Goal: Task Accomplishment & Management: Complete application form

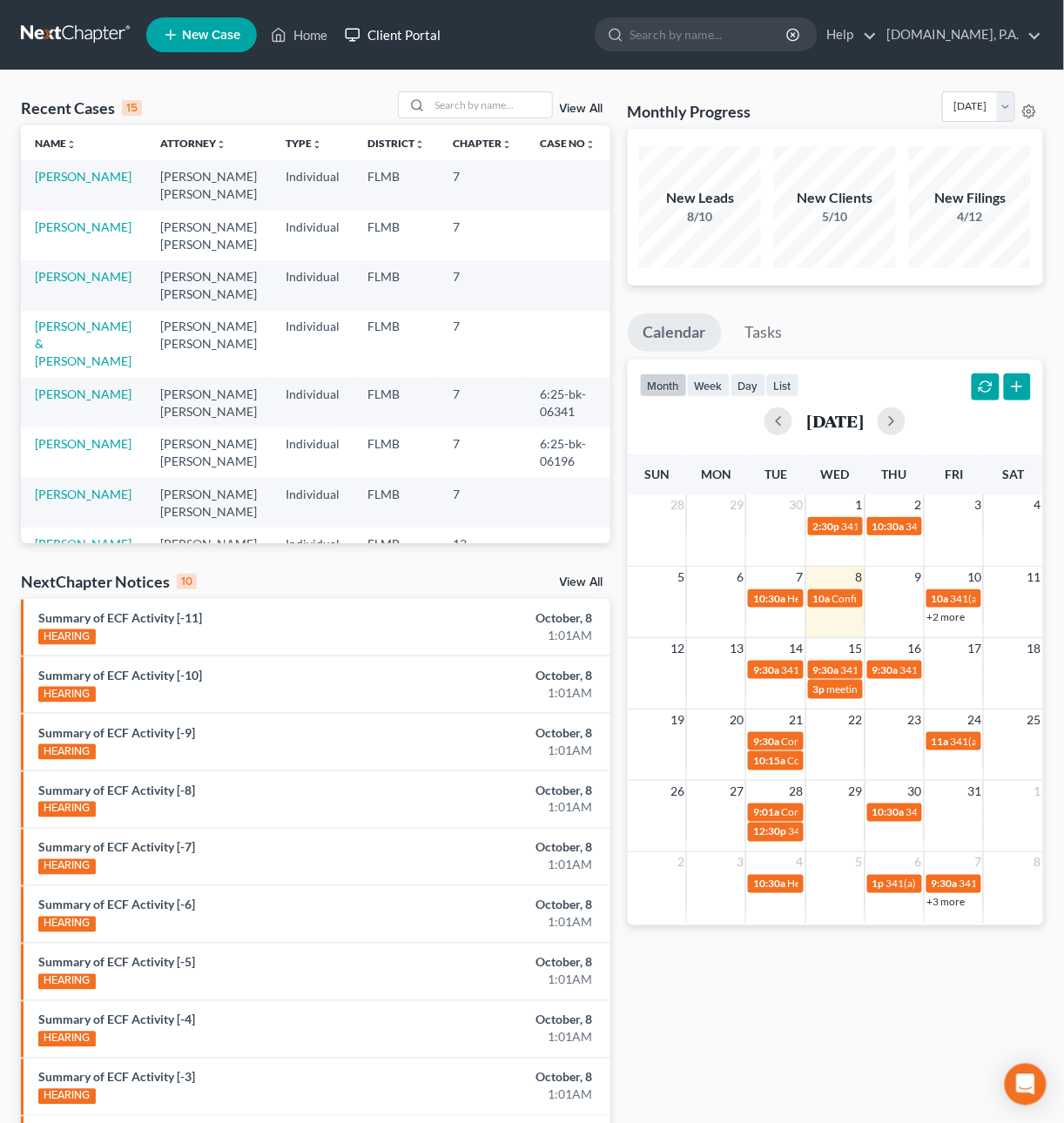
click at [412, 29] on link "Client Portal" at bounding box center [392, 35] width 113 height 31
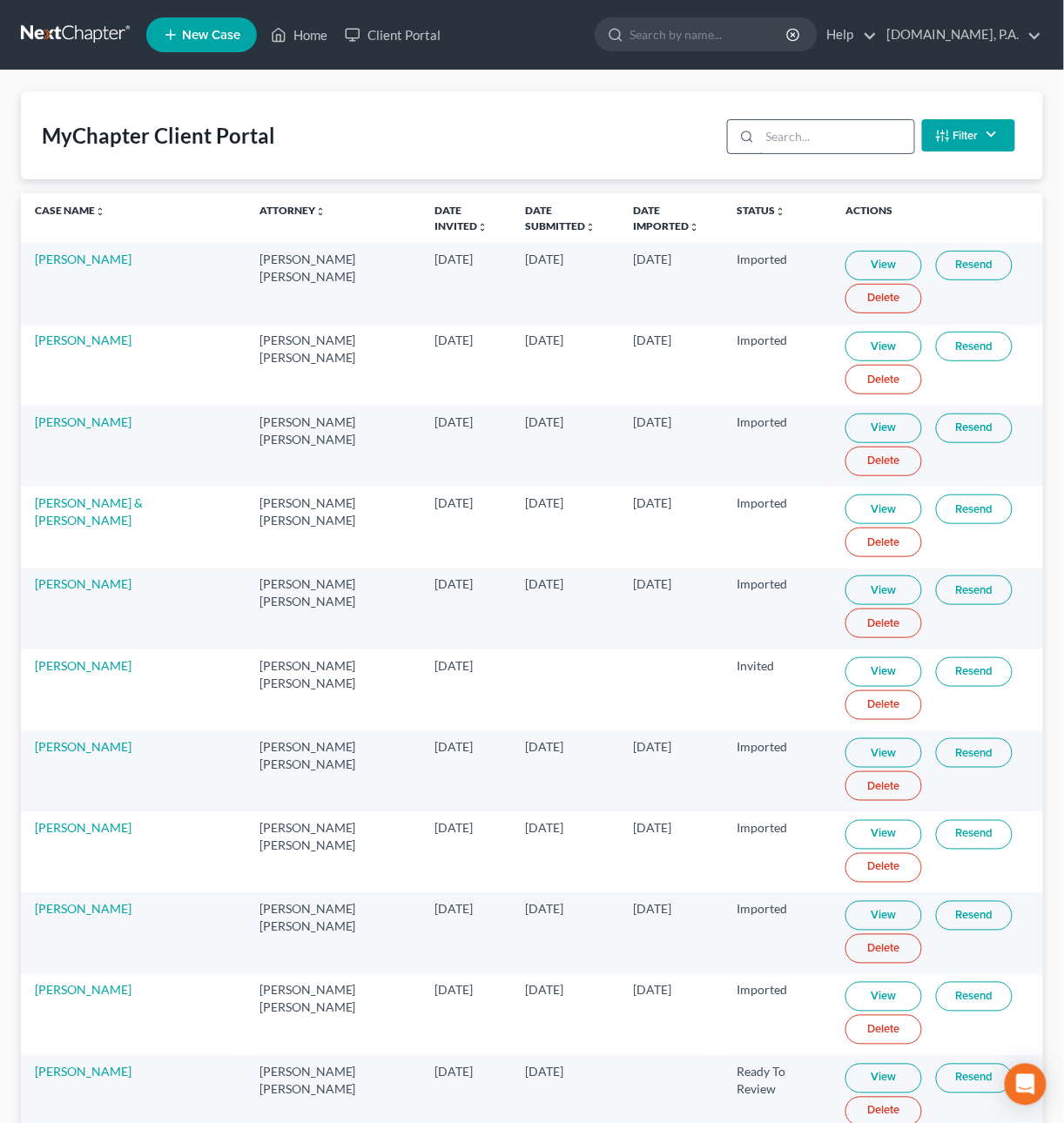
click at [834, 137] on input "search" at bounding box center [837, 137] width 154 height 33
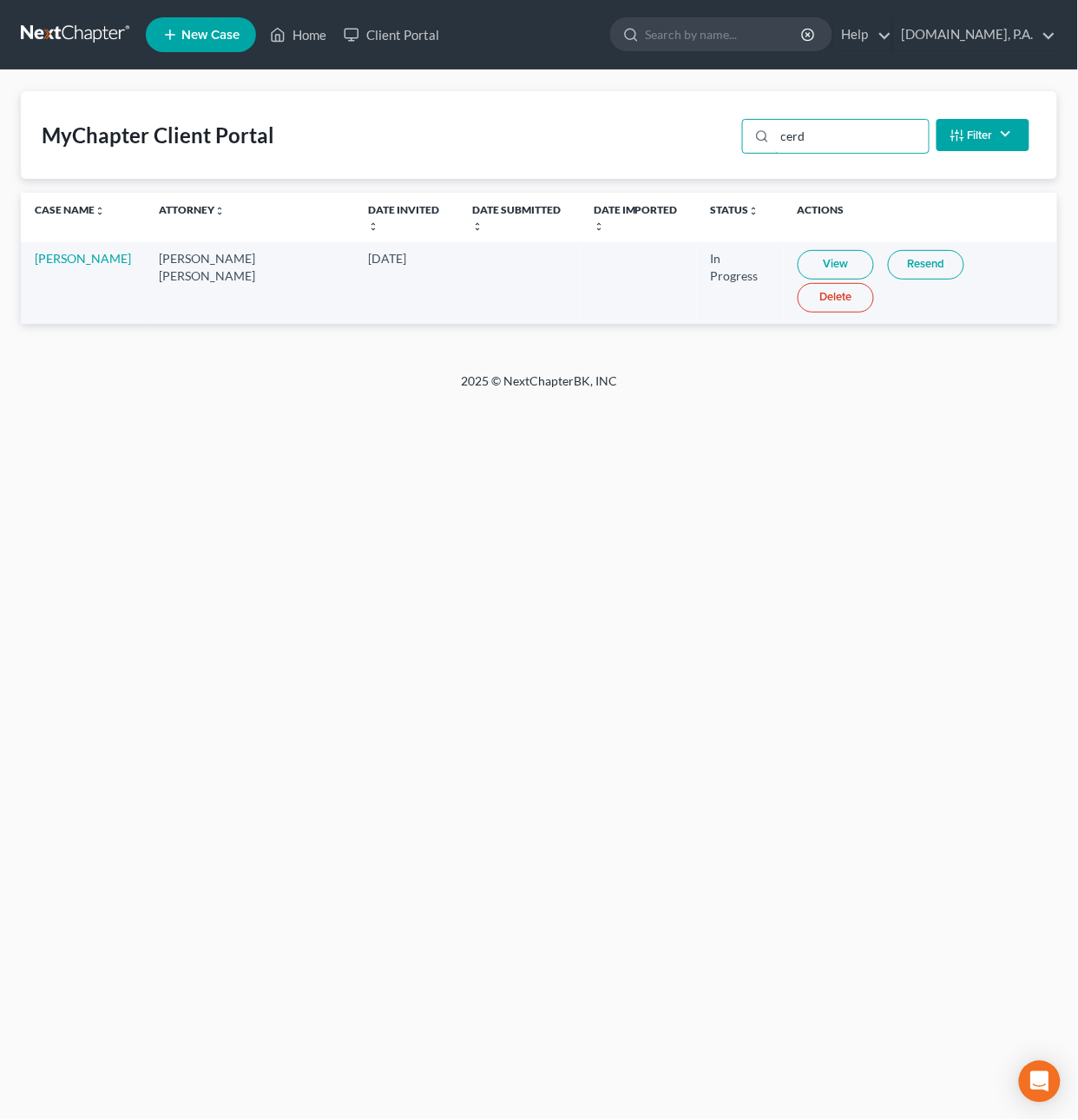
type input "cerd"
click at [811, 250] on link "View" at bounding box center [836, 265] width 76 height 29
click at [891, 255] on link "Resend" at bounding box center [926, 265] width 76 height 29
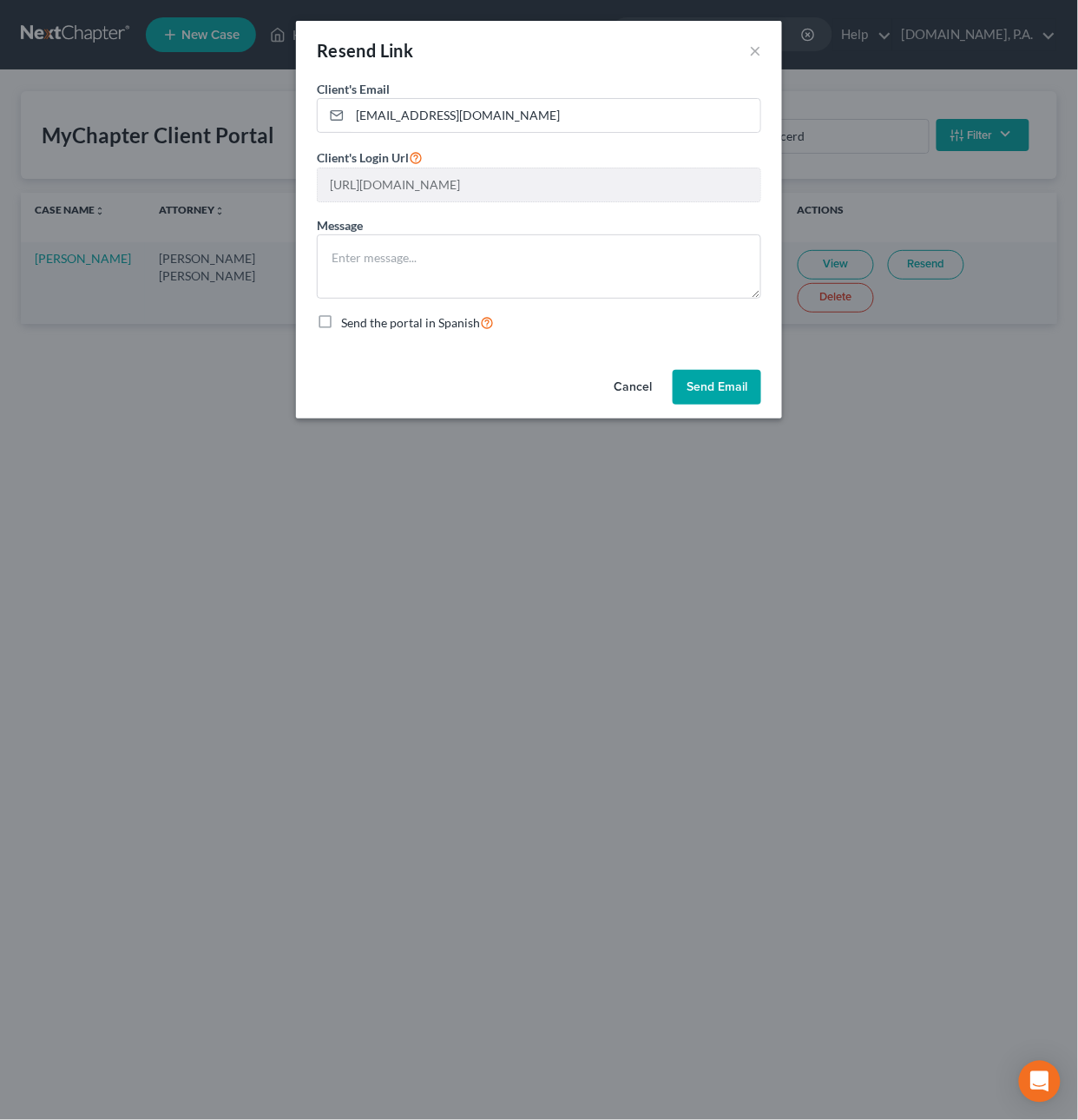
click at [642, 384] on button "Cancel" at bounding box center [632, 387] width 65 height 35
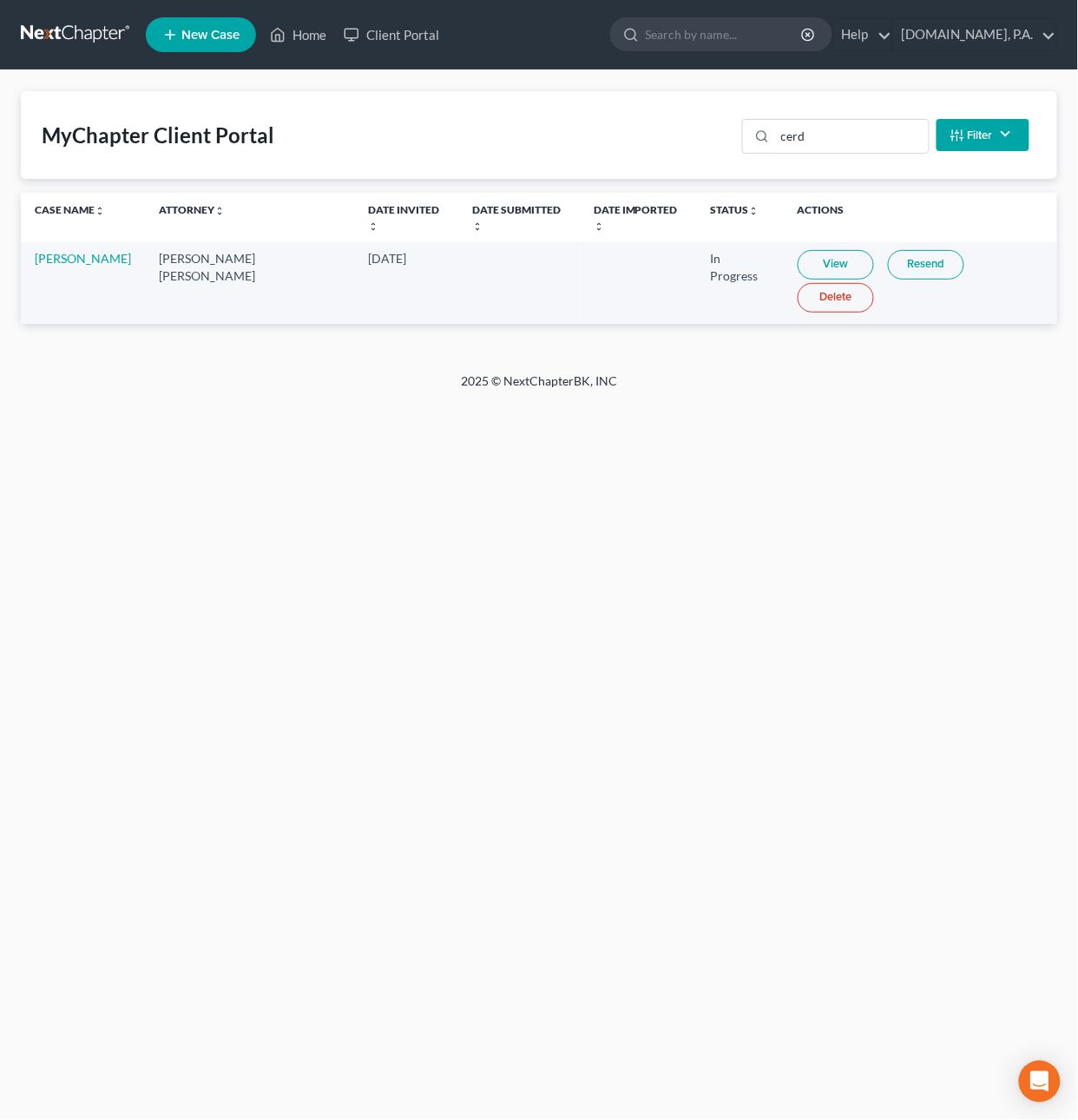
click at [40, 36] on link at bounding box center [76, 35] width 111 height 31
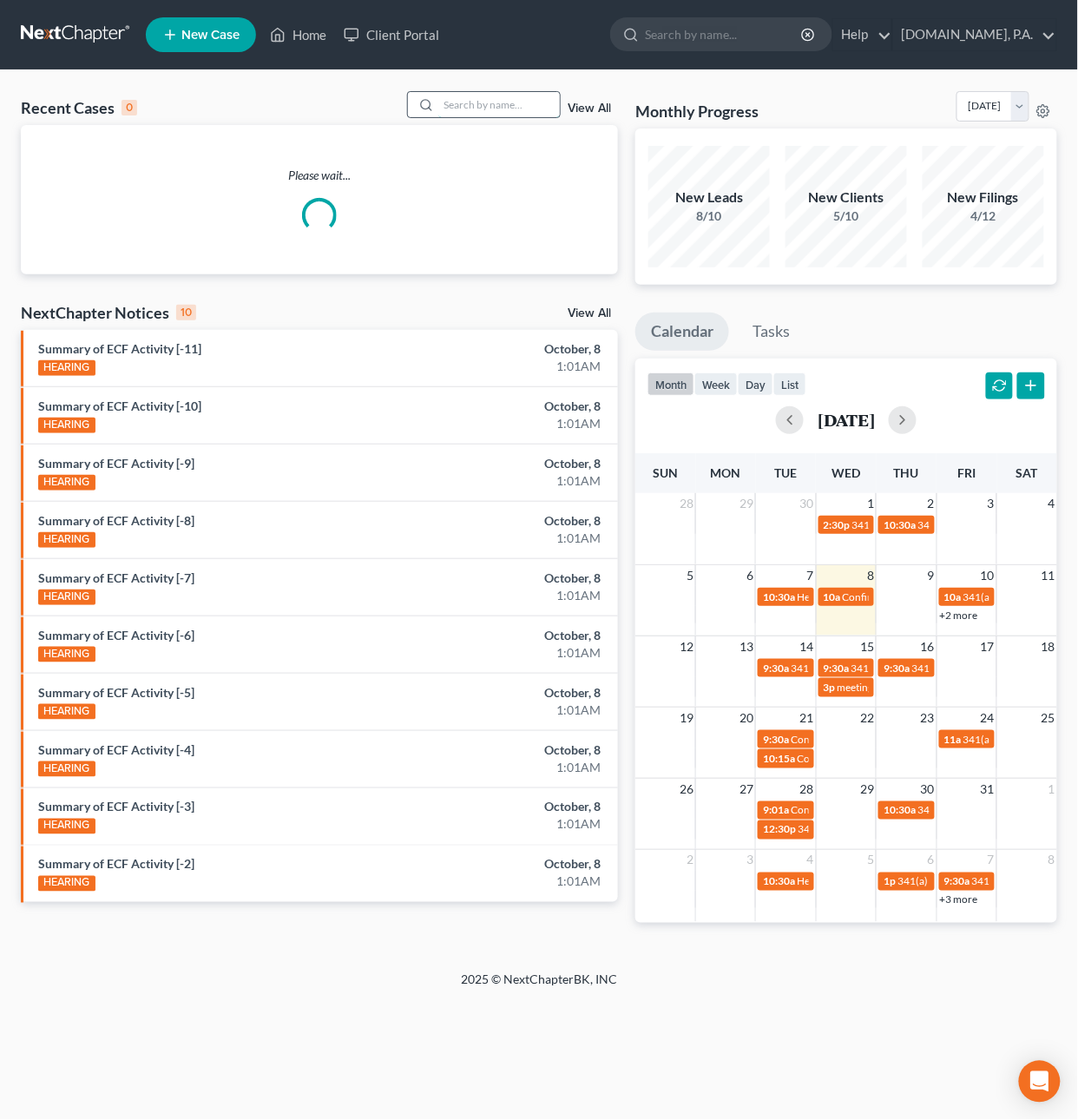
click at [481, 104] on input "search" at bounding box center [499, 105] width 122 height 25
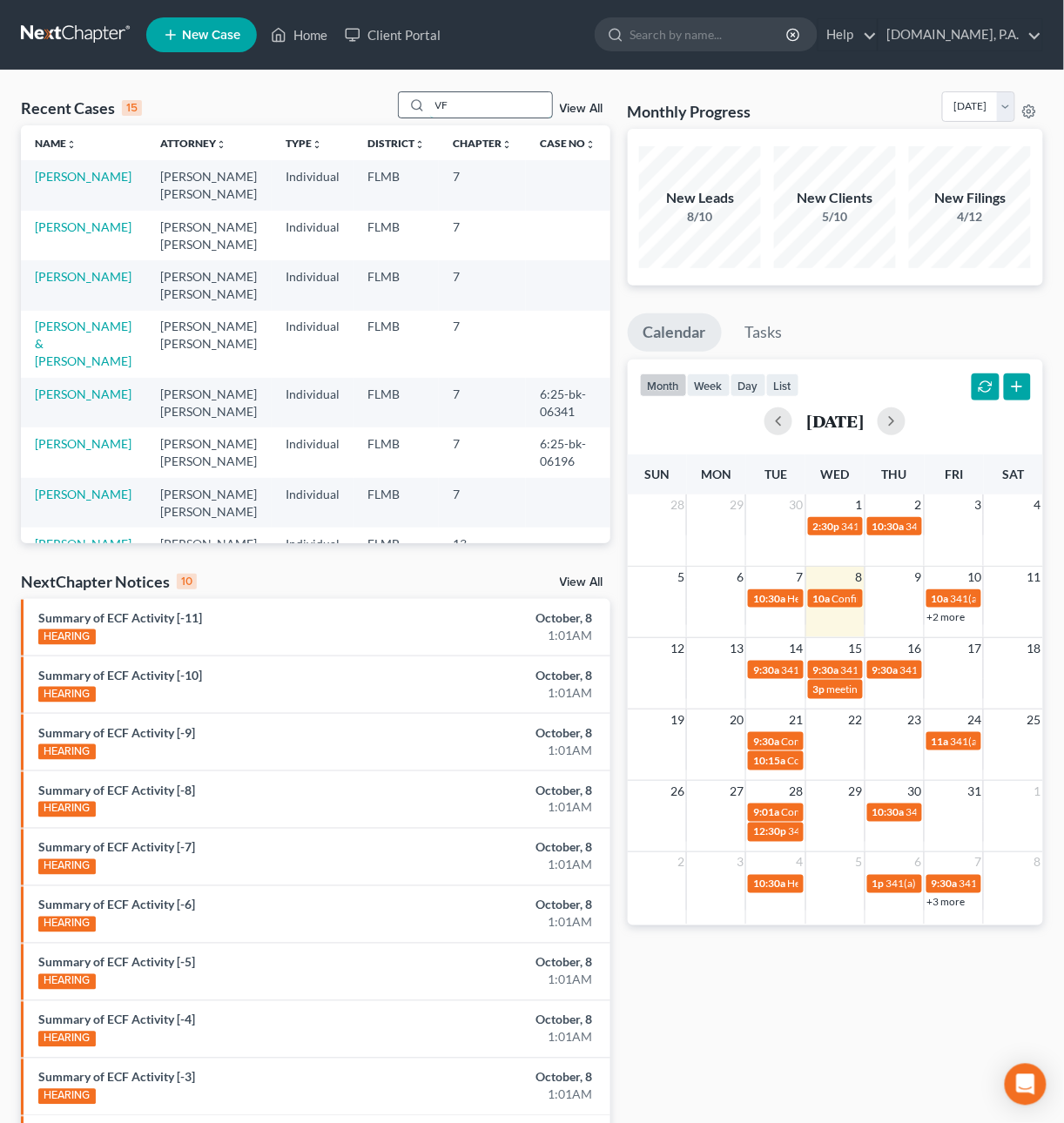
type input "V"
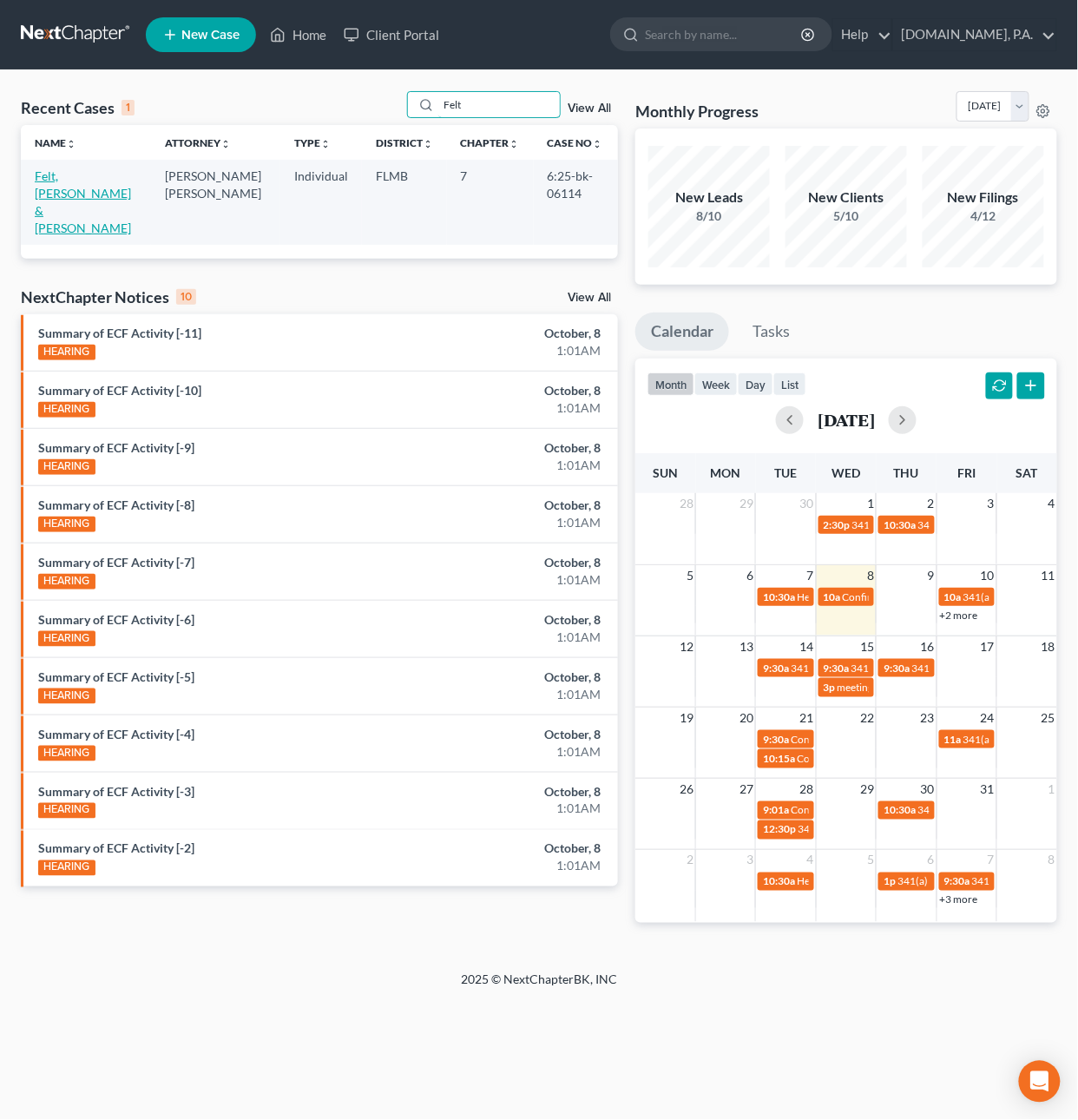
type input "Felt"
click at [85, 175] on link "Felt, [PERSON_NAME] & [PERSON_NAME]" at bounding box center [83, 201] width 96 height 66
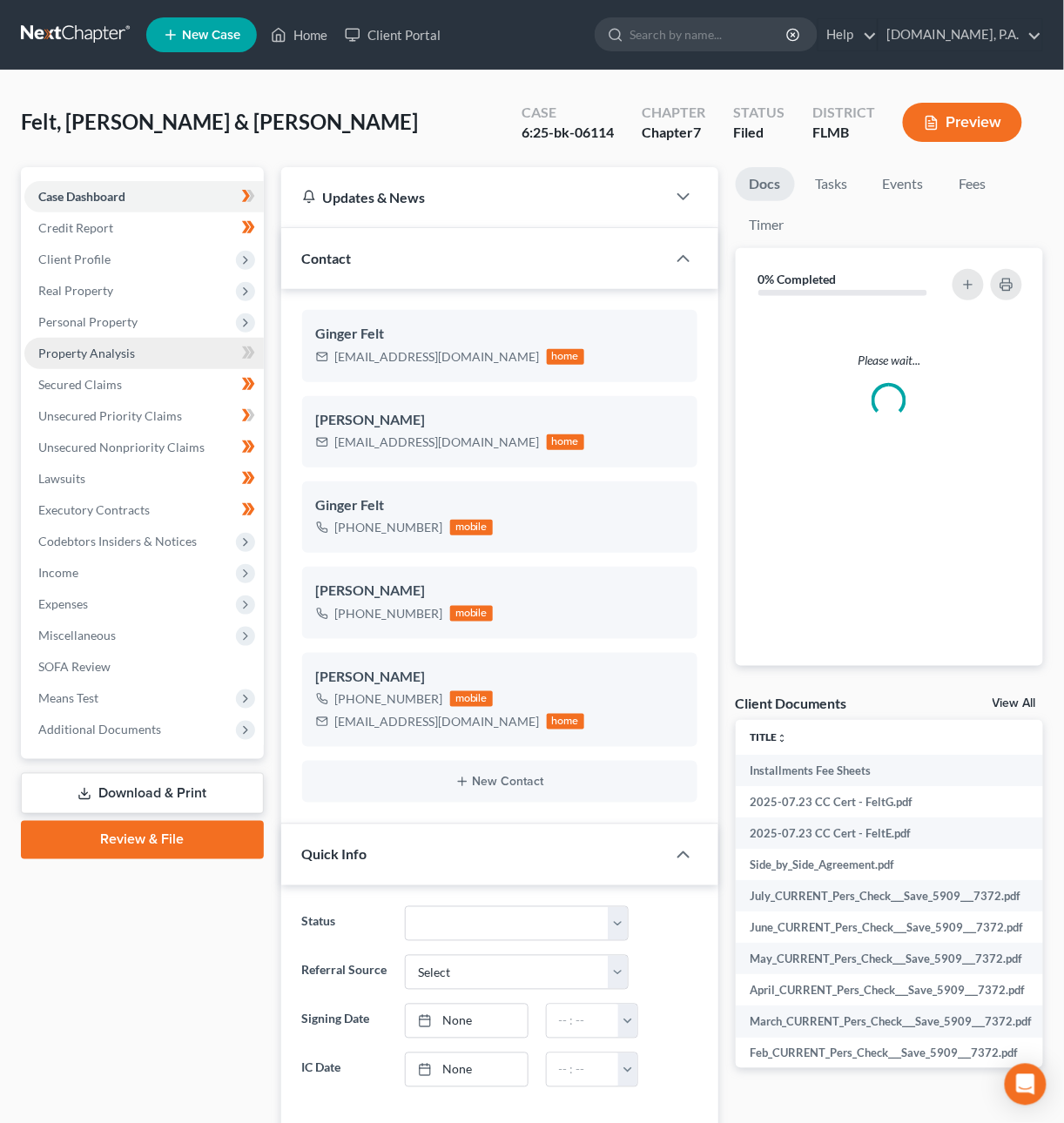
drag, startPoint x: 81, startPoint y: 349, endPoint x: 101, endPoint y: 344, distance: 20.6
click at [81, 349] on span "Property Analysis" at bounding box center [87, 353] width 97 height 15
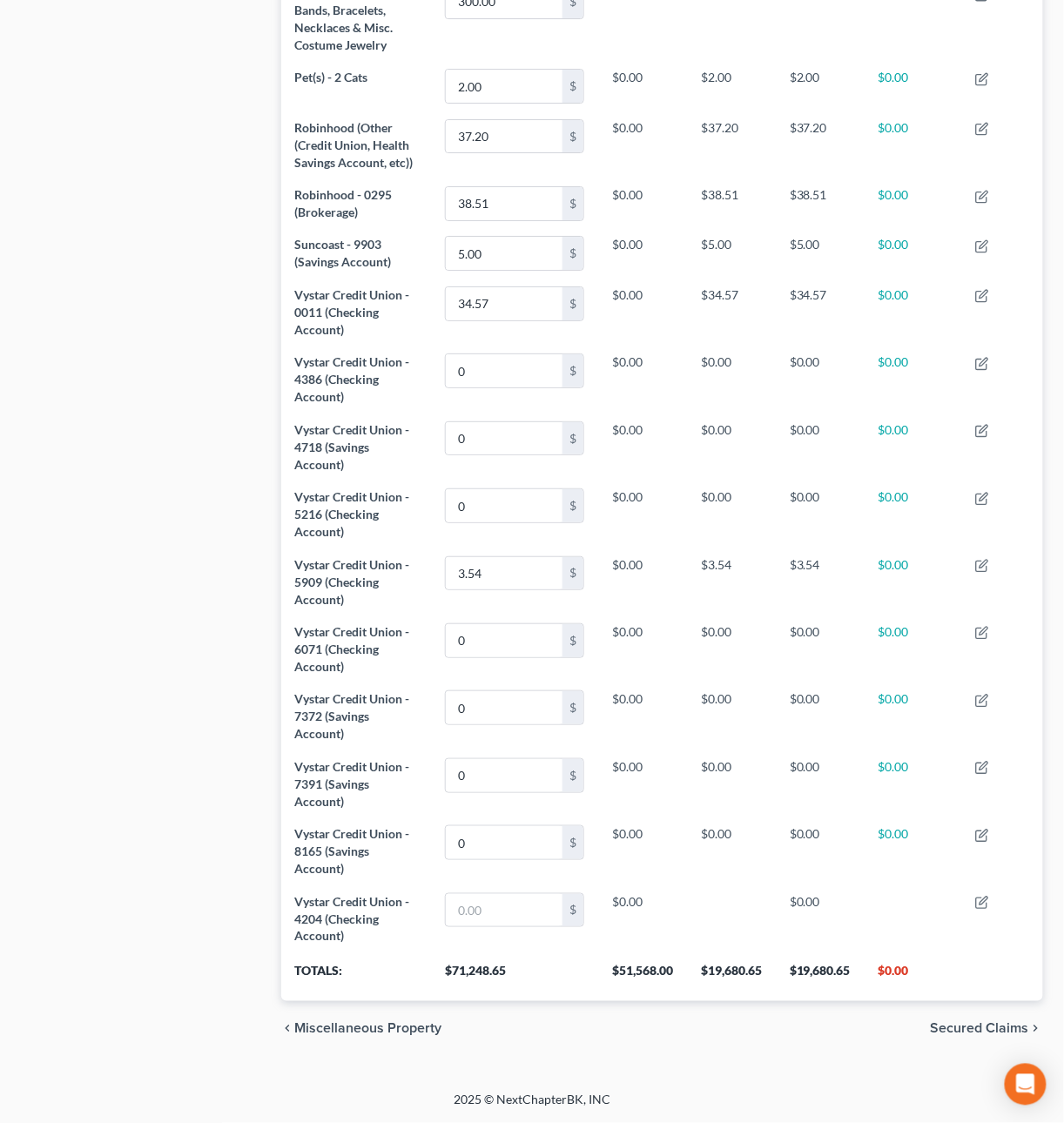
scroll to position [1501, 0]
drag, startPoint x: 856, startPoint y: 972, endPoint x: 815, endPoint y: 965, distance: 41.6
click at [815, 965] on th "$19,680.65" at bounding box center [819, 976] width 89 height 48
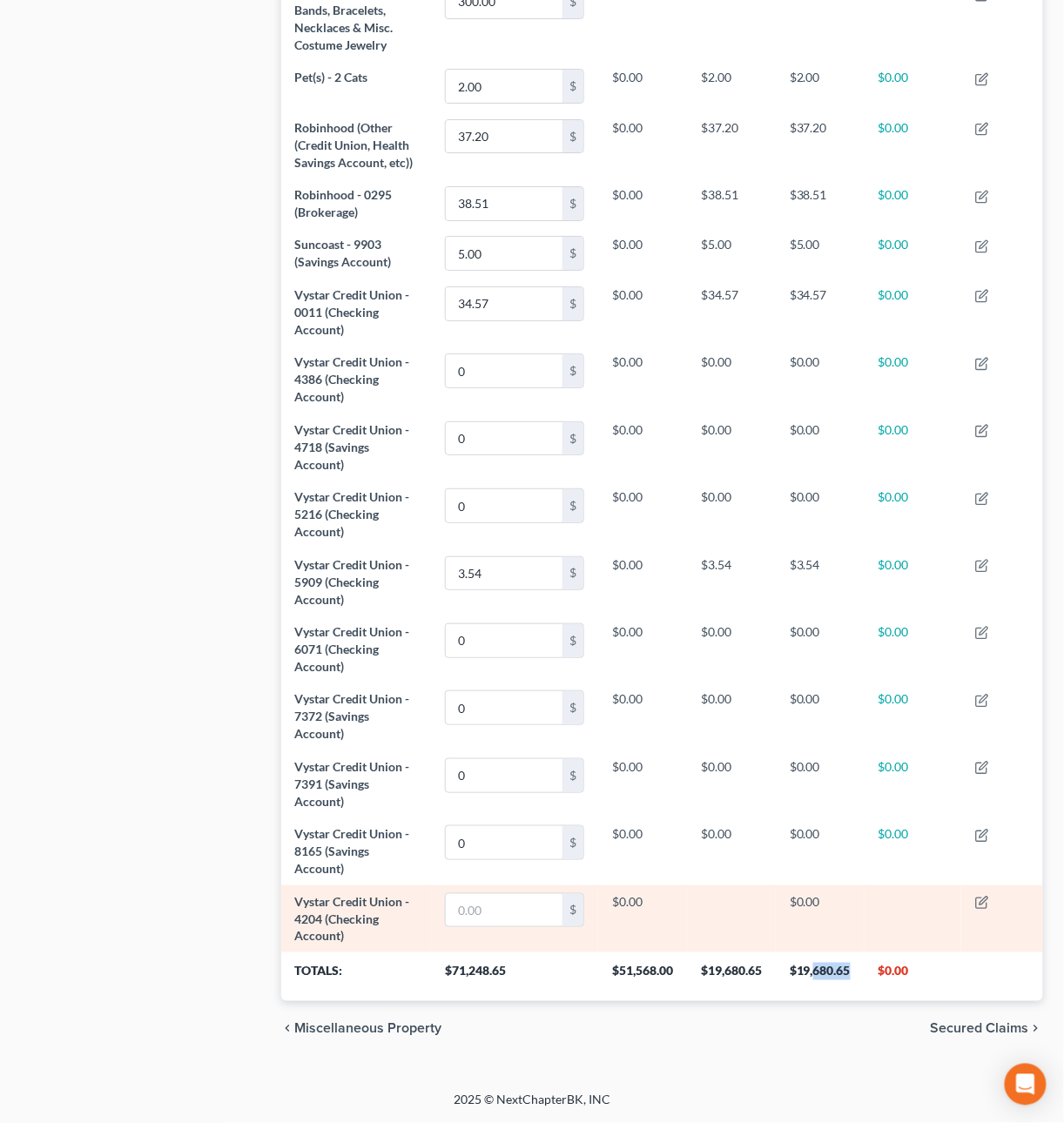
copy th "680.65"
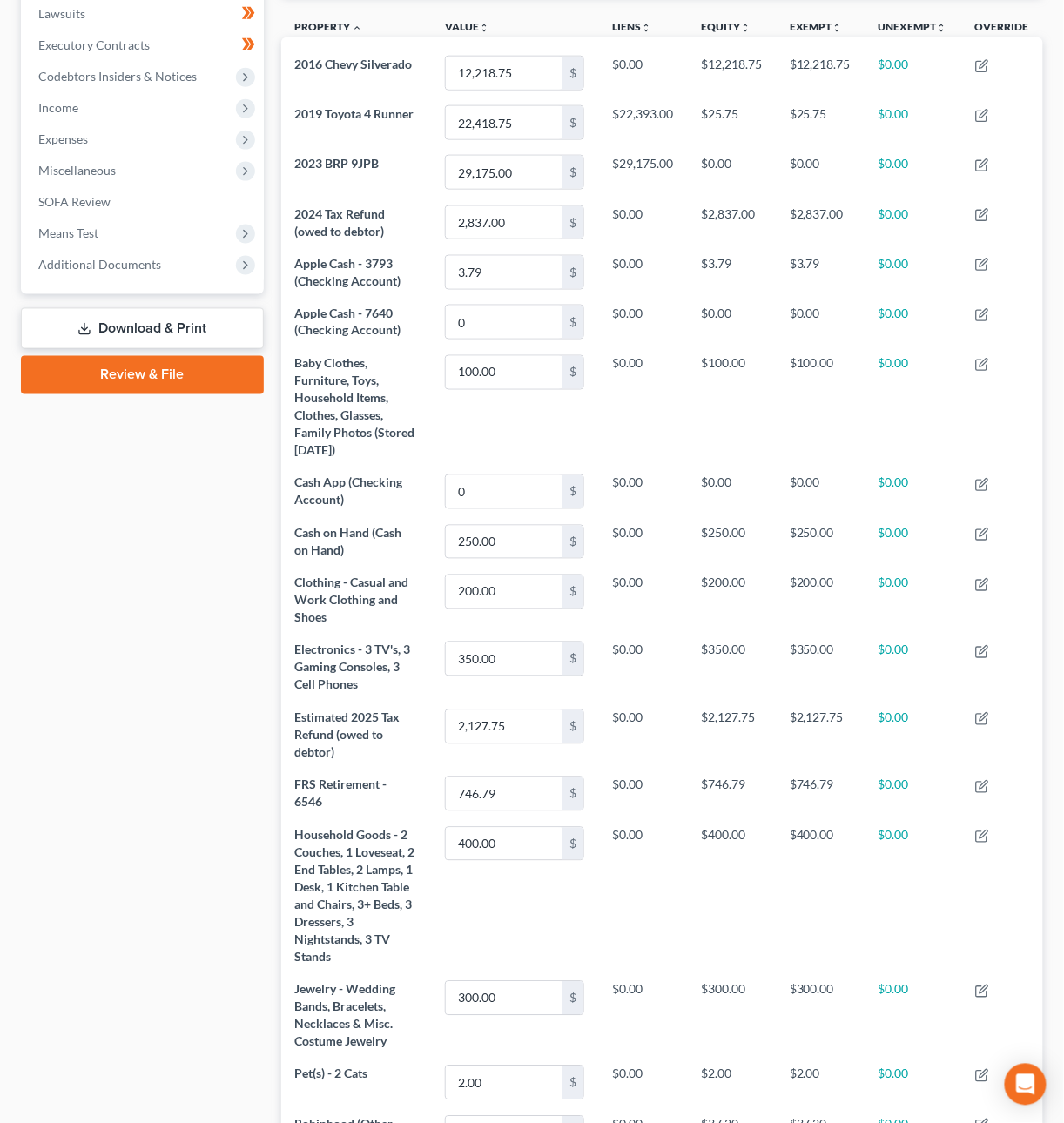
scroll to position [0, 0]
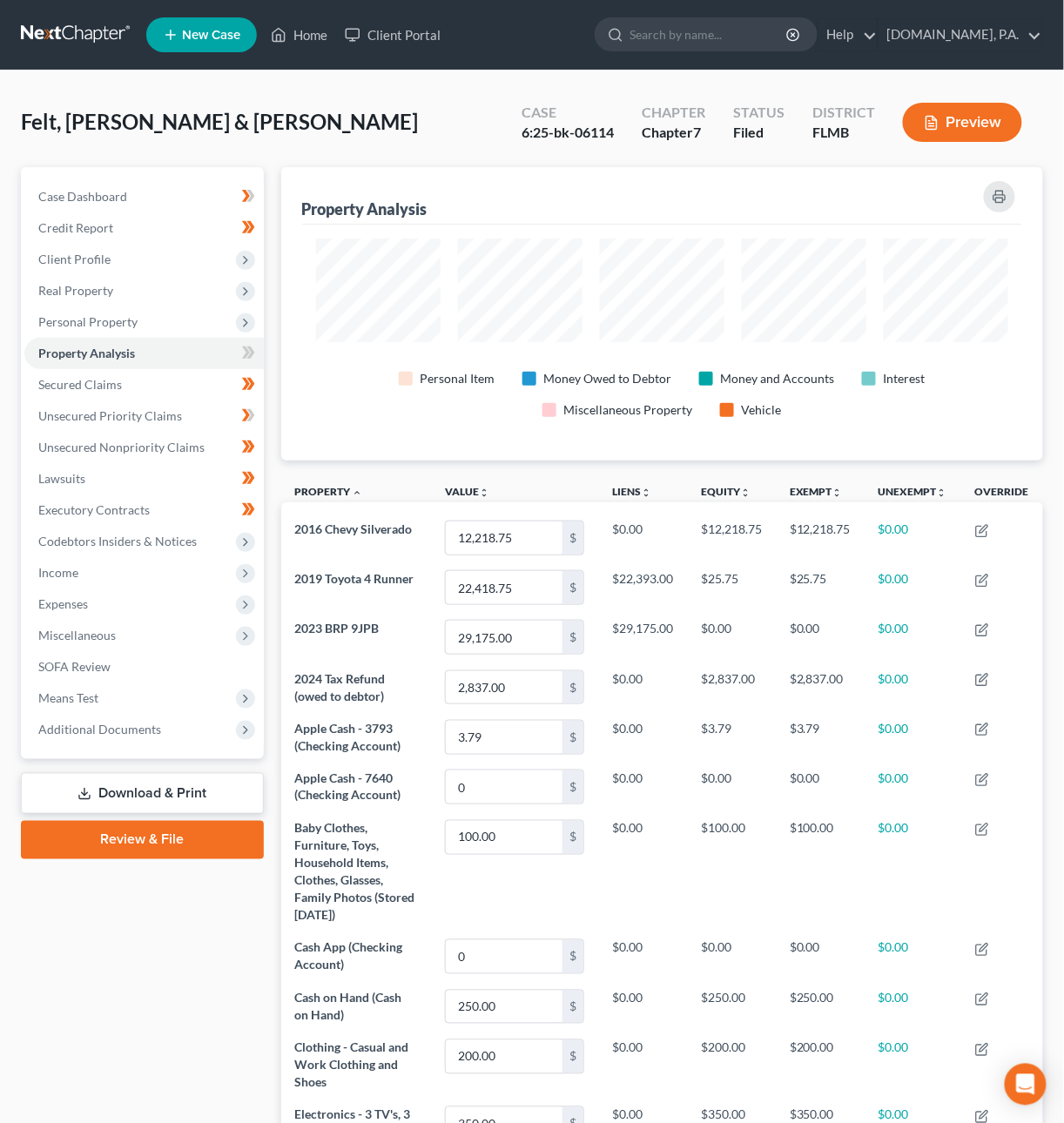
click at [59, 23] on link at bounding box center [77, 35] width 111 height 31
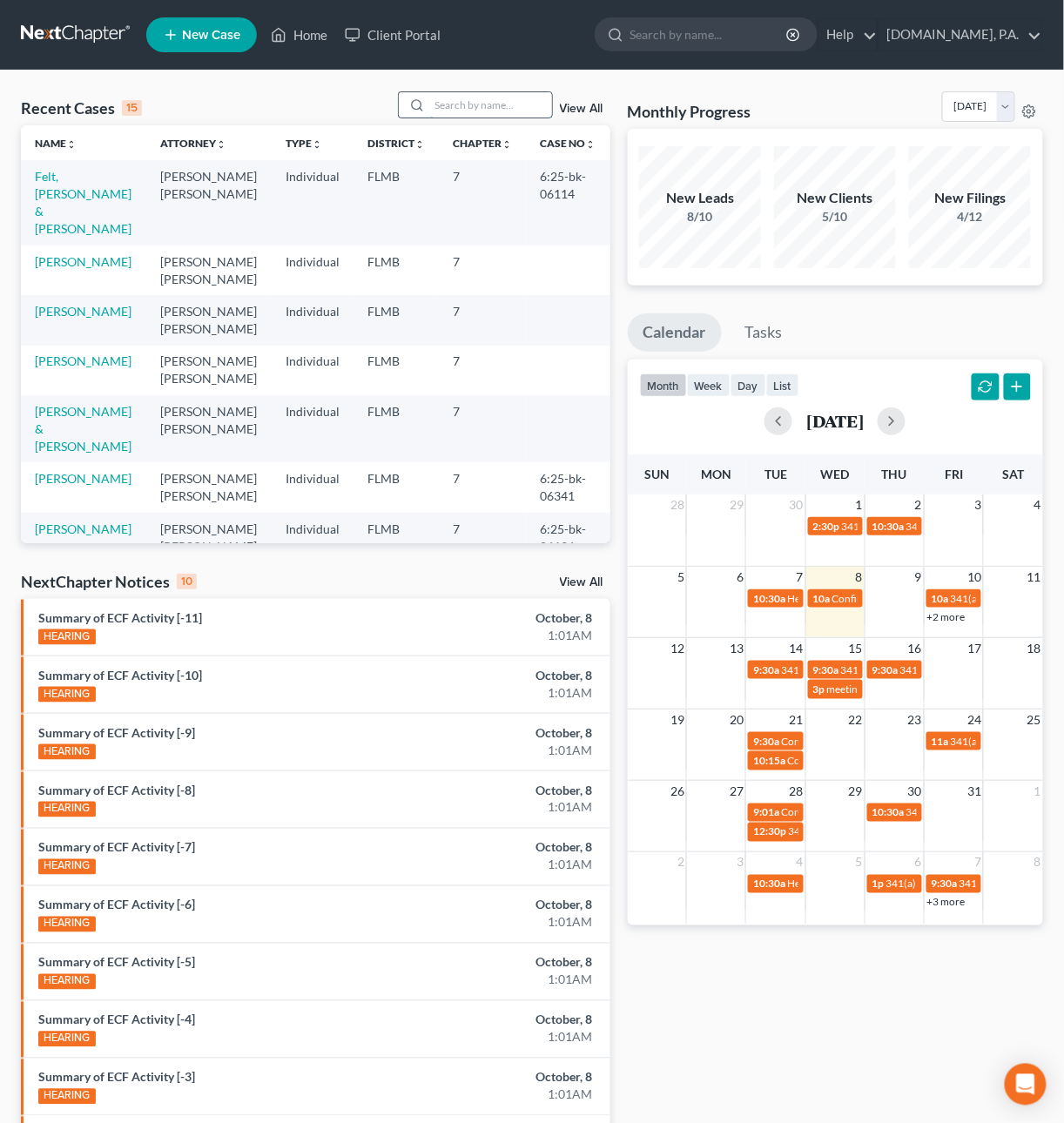
click at [448, 104] on input "search" at bounding box center [491, 105] width 122 height 26
click at [473, 106] on input "search" at bounding box center [491, 105] width 122 height 26
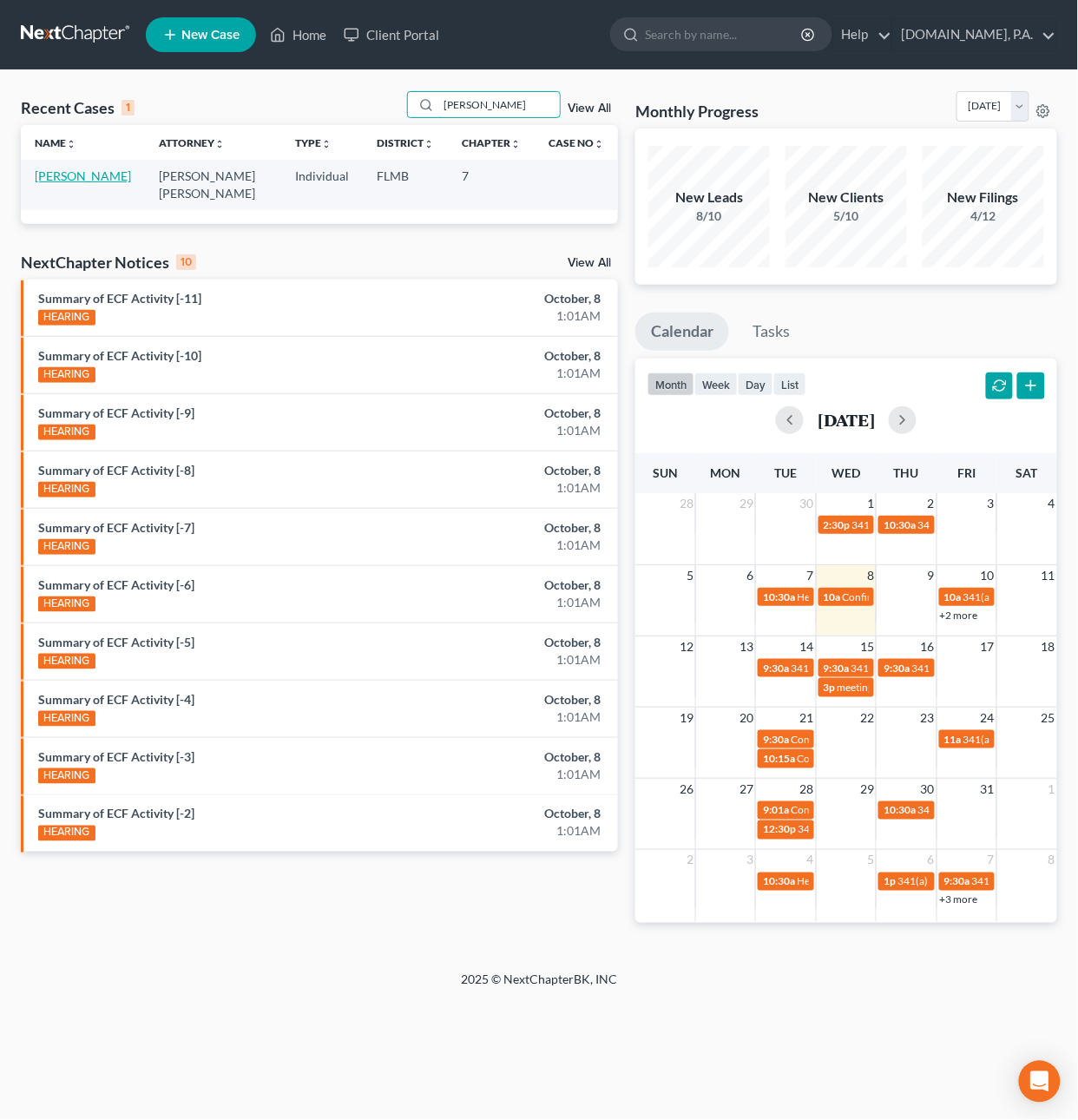
type input "[PERSON_NAME]"
click at [82, 181] on link "[PERSON_NAME]" at bounding box center [83, 176] width 96 height 15
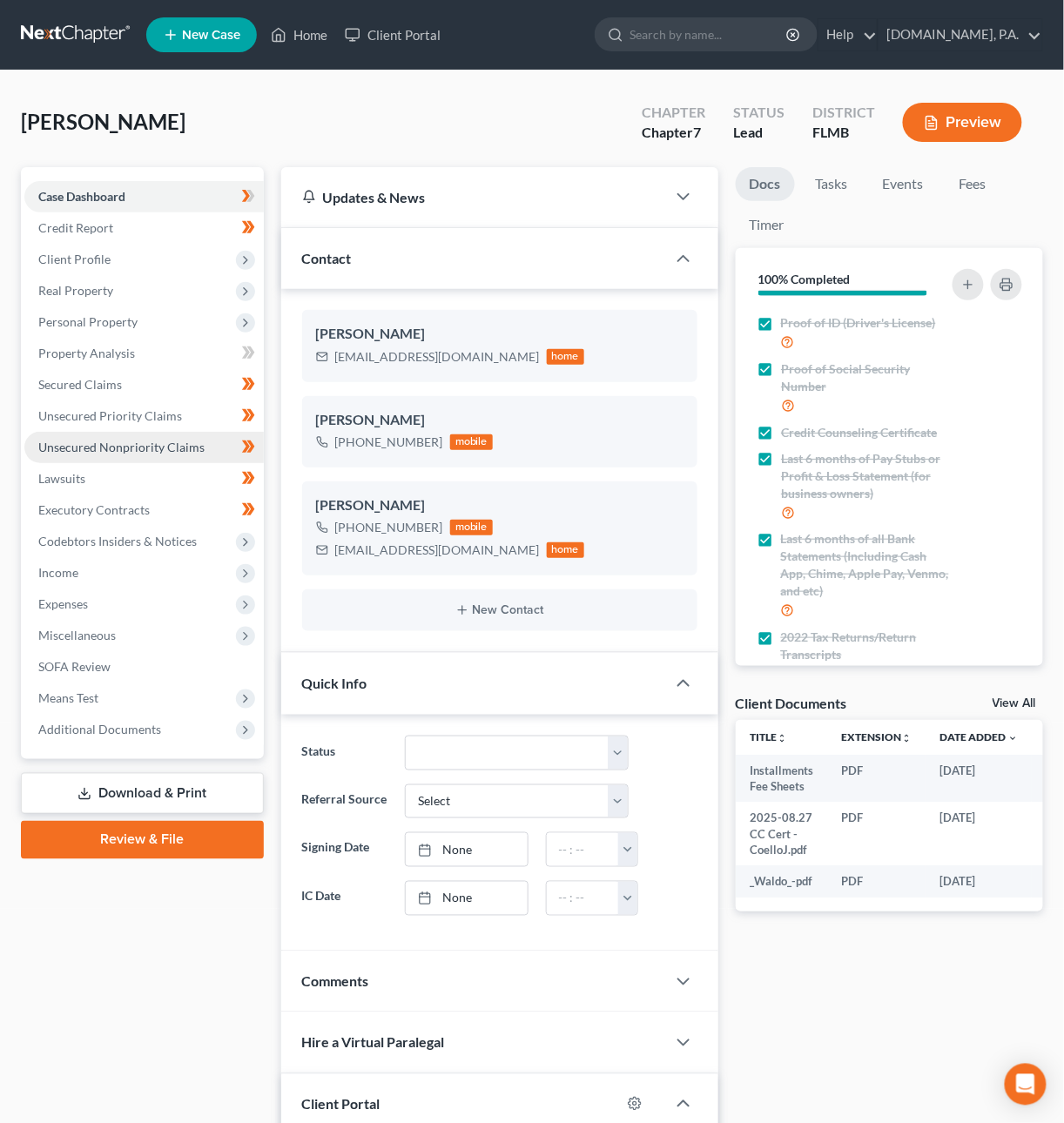
click at [89, 443] on span "Unsecured Nonpriority Claims" at bounding box center [121, 447] width 166 height 15
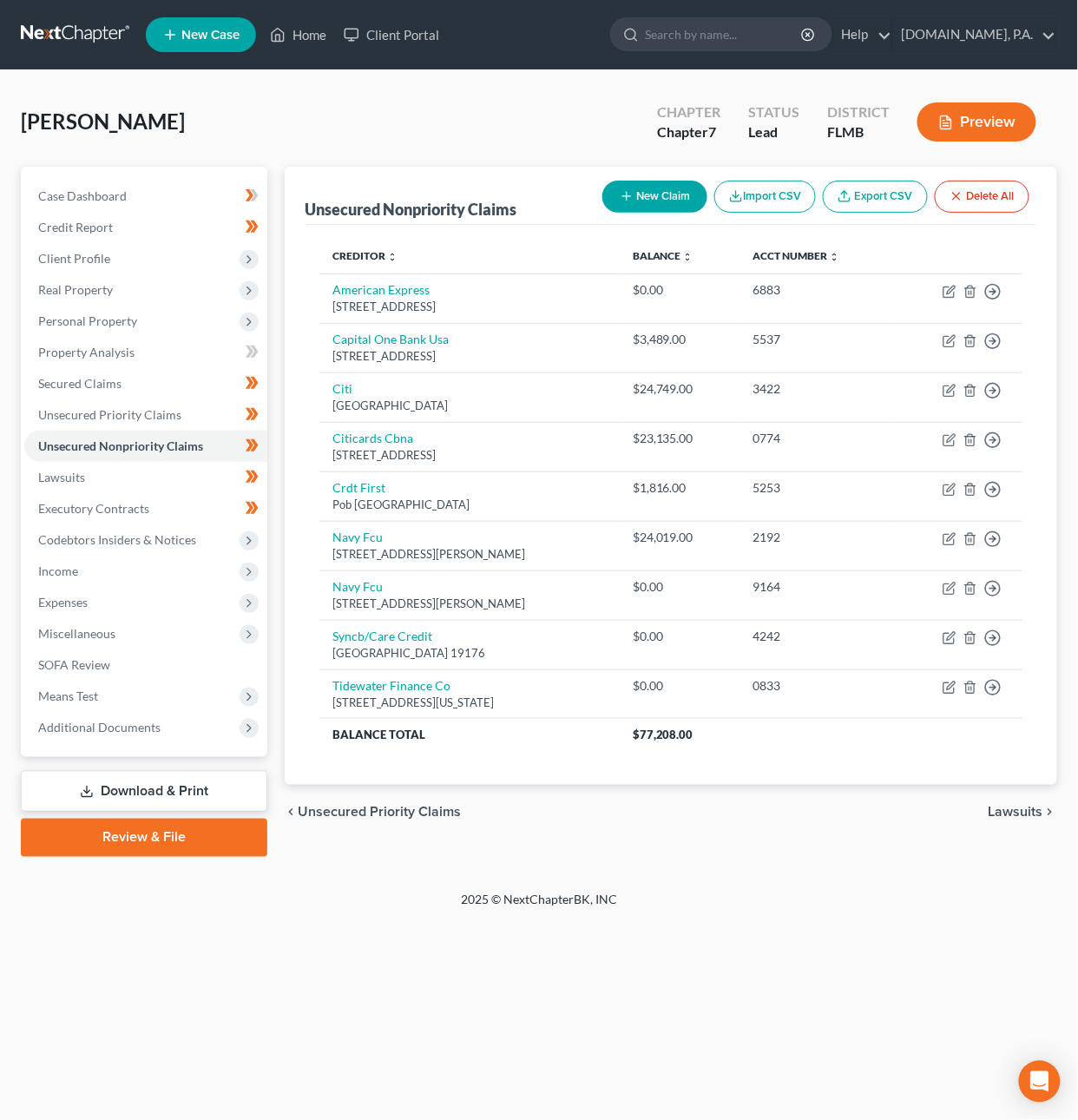
click at [646, 196] on button "New Claim" at bounding box center [654, 196] width 105 height 32
select select "0"
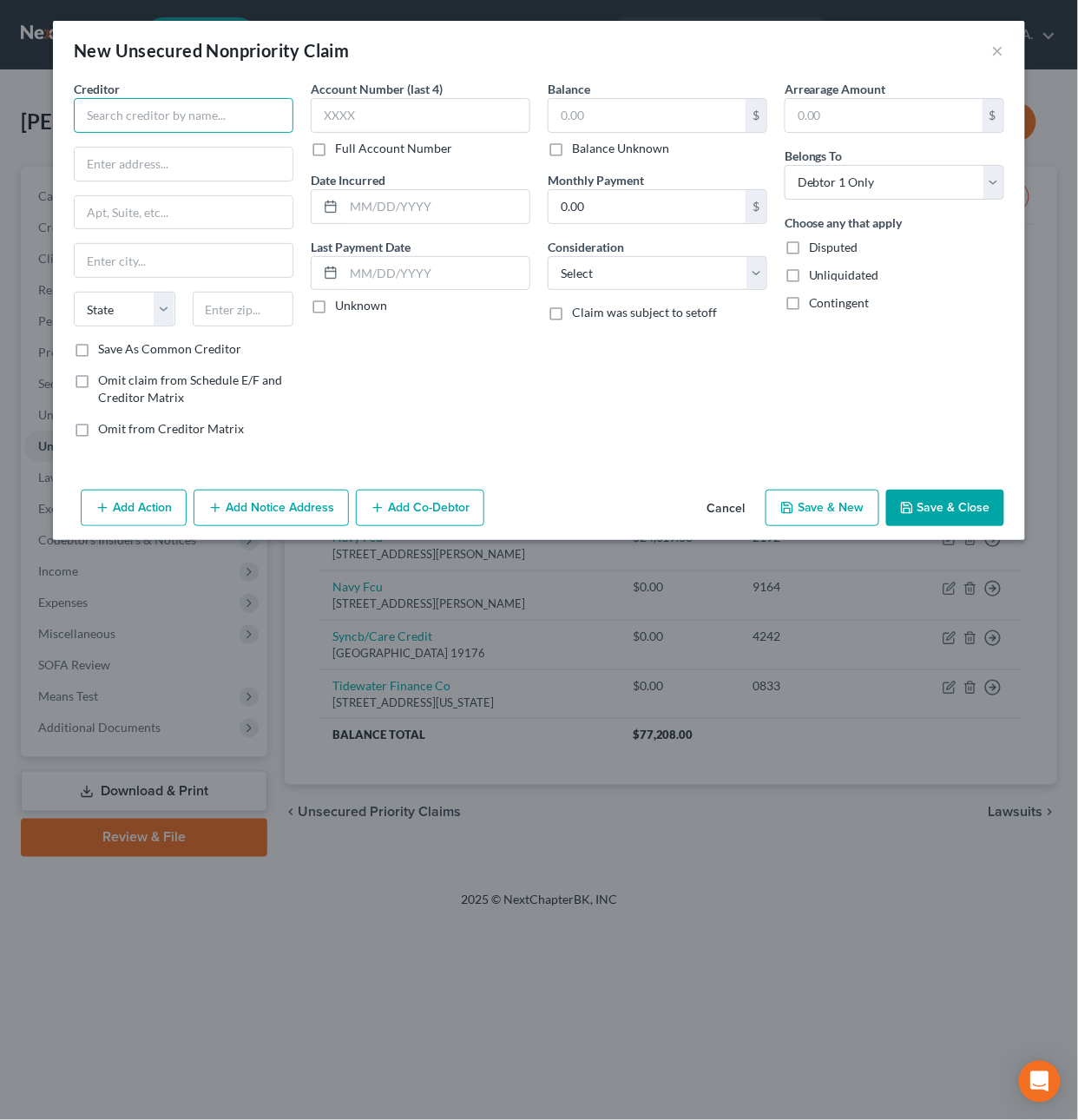
click at [188, 113] on input "text" at bounding box center [183, 116] width 219 height 35
type input "Celtic Bank"
click at [148, 167] on input "text" at bounding box center [183, 164] width 217 height 33
type input "[STREET_ADDRESS]"
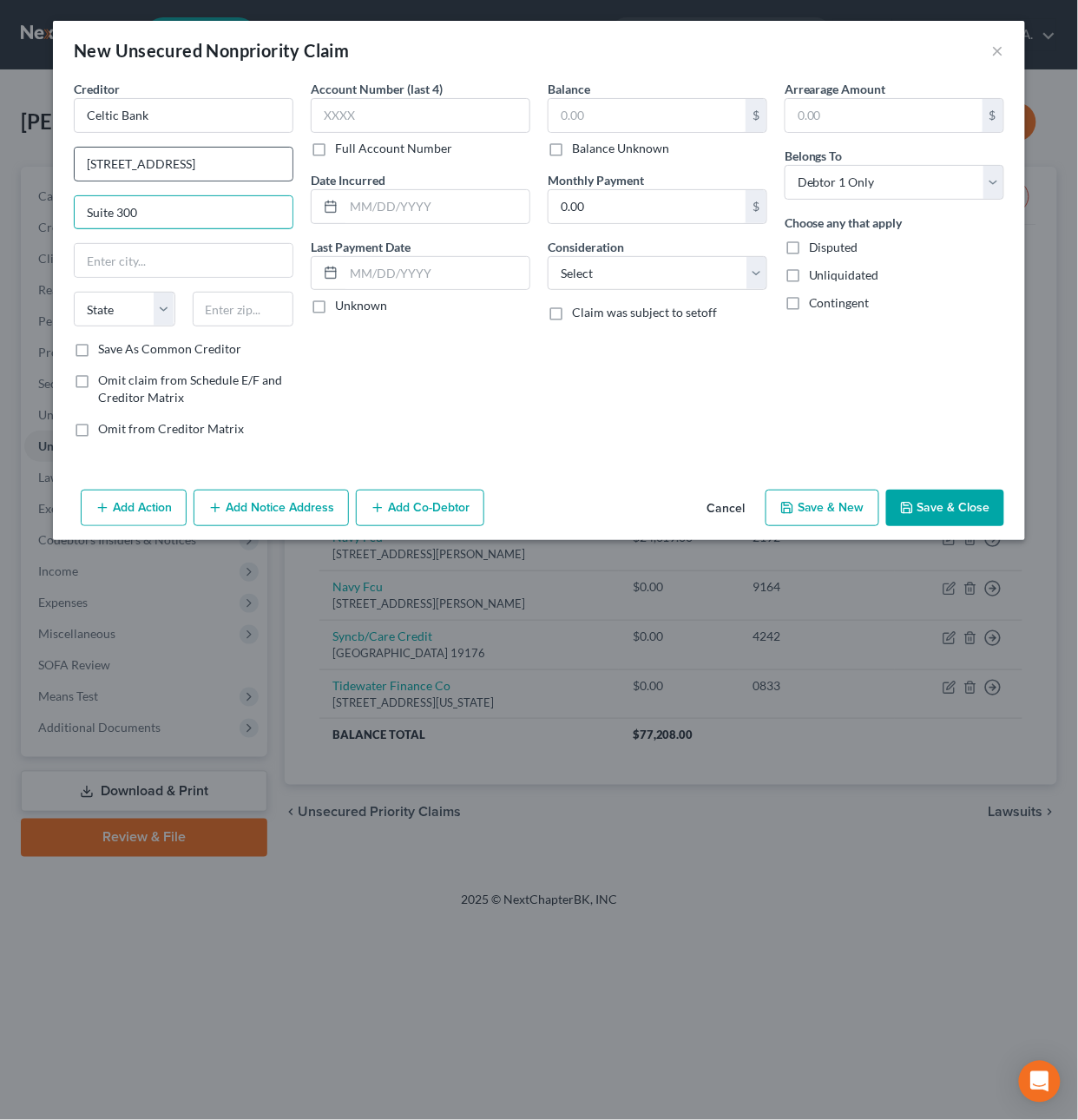
type input "Suite 300"
type input "84111"
type input "[GEOGRAPHIC_DATA]"
select select "46"
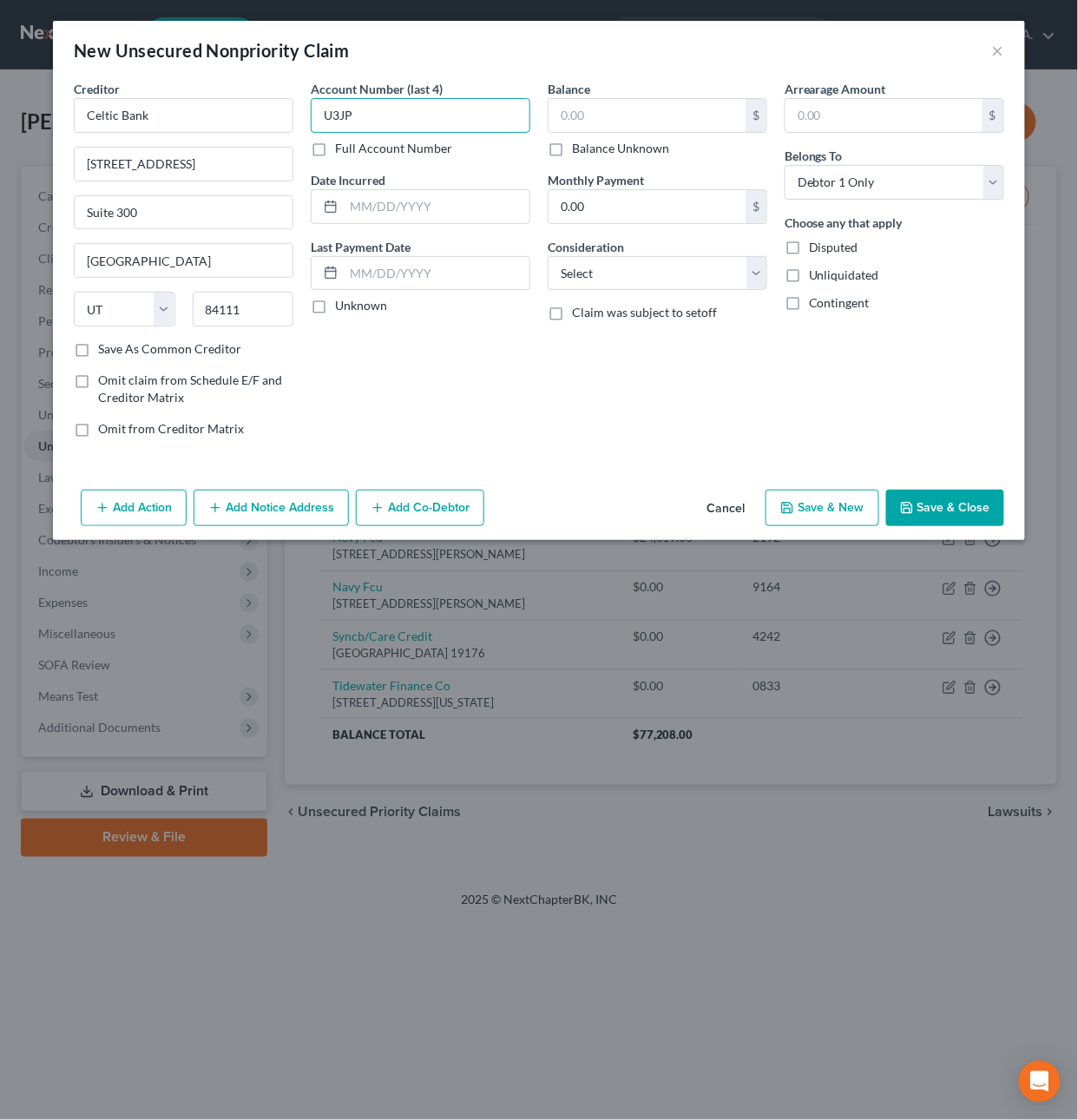
type input "U3JP"
click at [124, 348] on label "Save As Common Creditor" at bounding box center [169, 348] width 143 height 17
click at [116, 348] on input "Save As Common Creditor" at bounding box center [110, 346] width 11 height 11
checkbox input "true"
click at [396, 209] on input "text" at bounding box center [437, 207] width 186 height 33
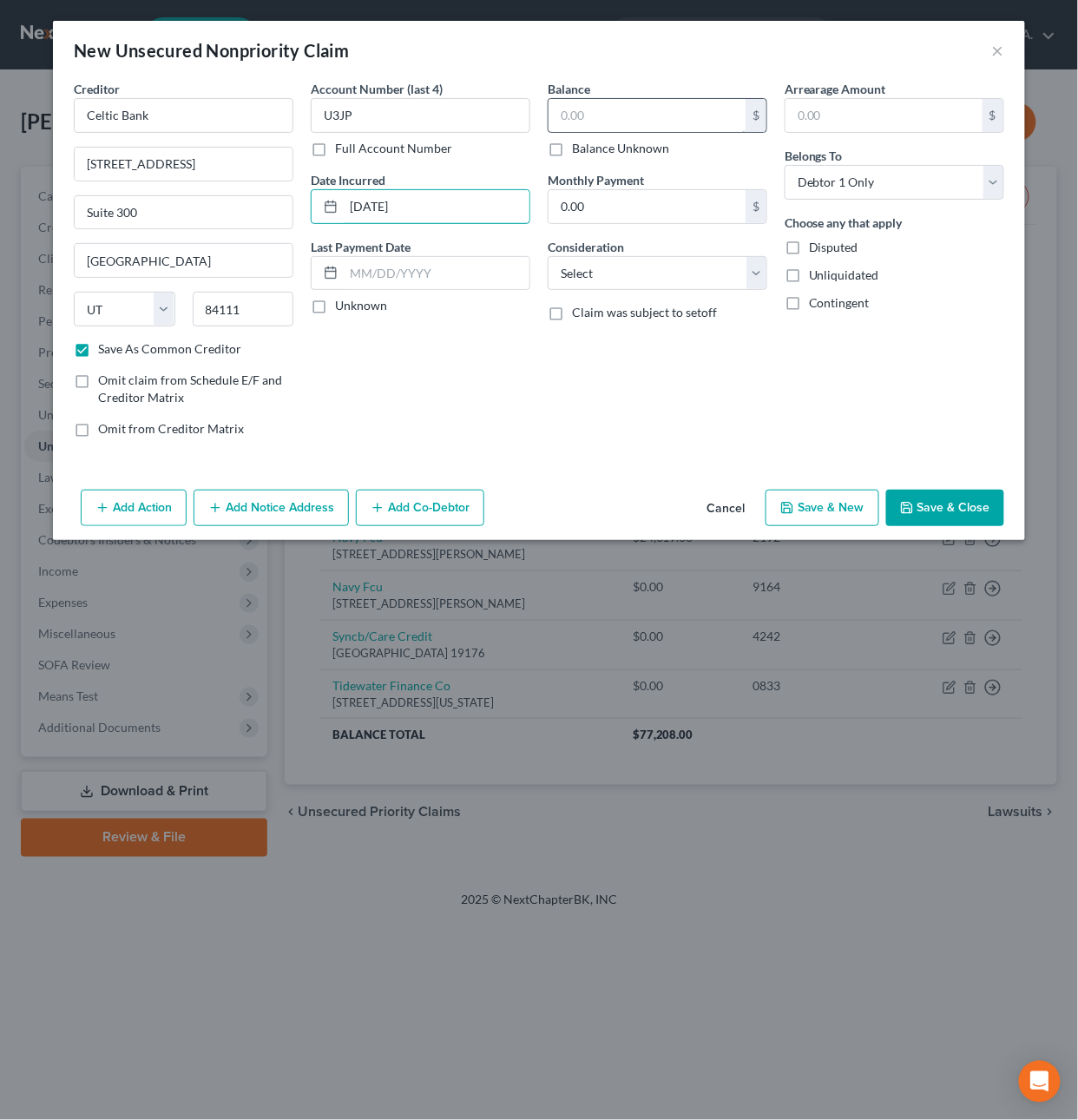
type input "[DATE]"
click at [648, 102] on input "text" at bounding box center [647, 116] width 197 height 33
click at [276, 511] on button "Add Notice Address" at bounding box center [271, 508] width 156 height 36
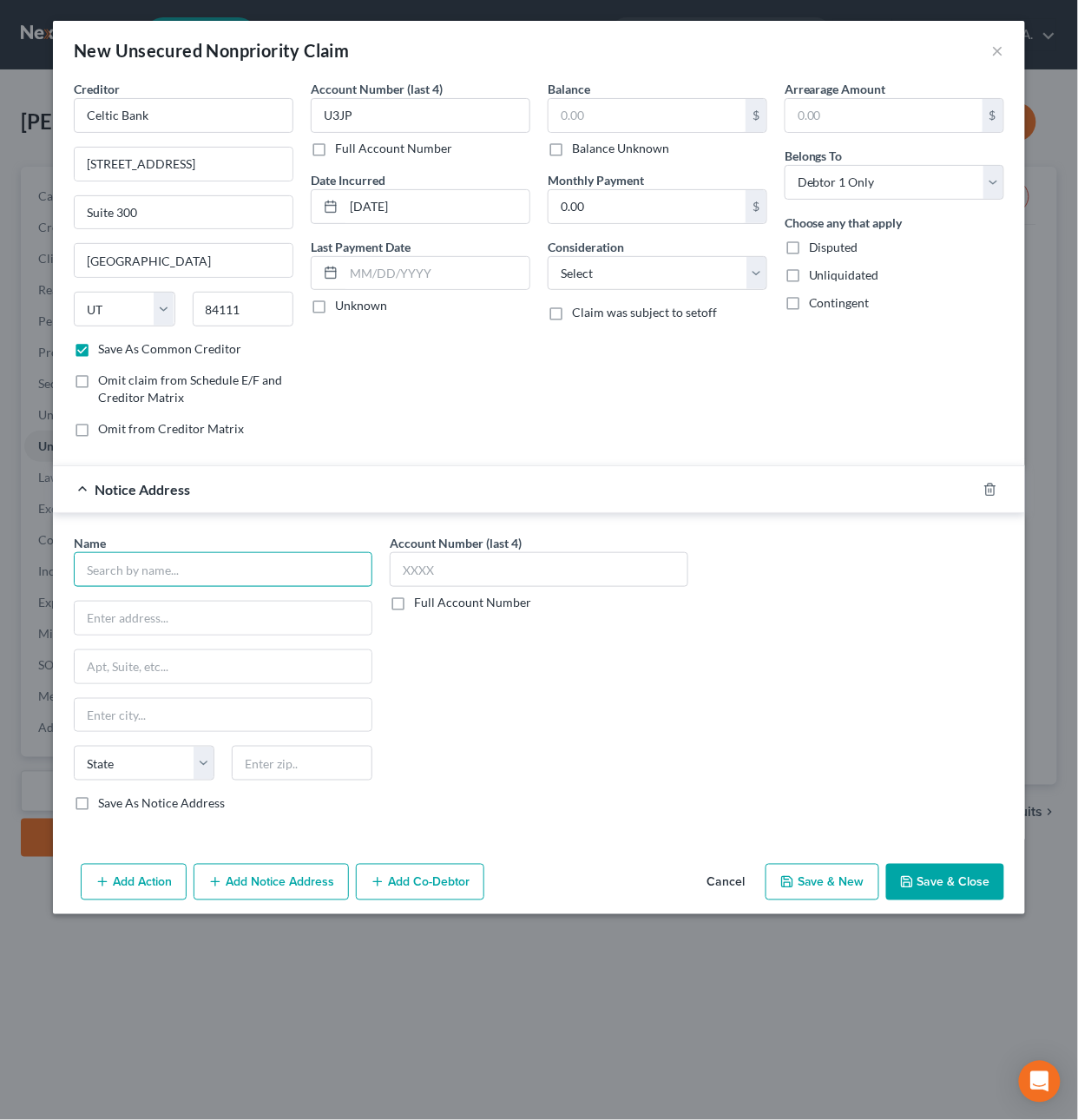
click at [179, 571] on input "text" at bounding box center [223, 570] width 298 height 35
type input "Celtic Bank"
drag, startPoint x: 190, startPoint y: 158, endPoint x: -28, endPoint y: 146, distance: 218.3
click at [0, 146] on html "Home New Case Client Portal [DOMAIN_NAME], P.A. [PERSON_NAME][EMAIL_ADDRESS][DO…" at bounding box center [539, 560] width 1078 height 1120
click at [126, 622] on input "text" at bounding box center [223, 618] width 297 height 33
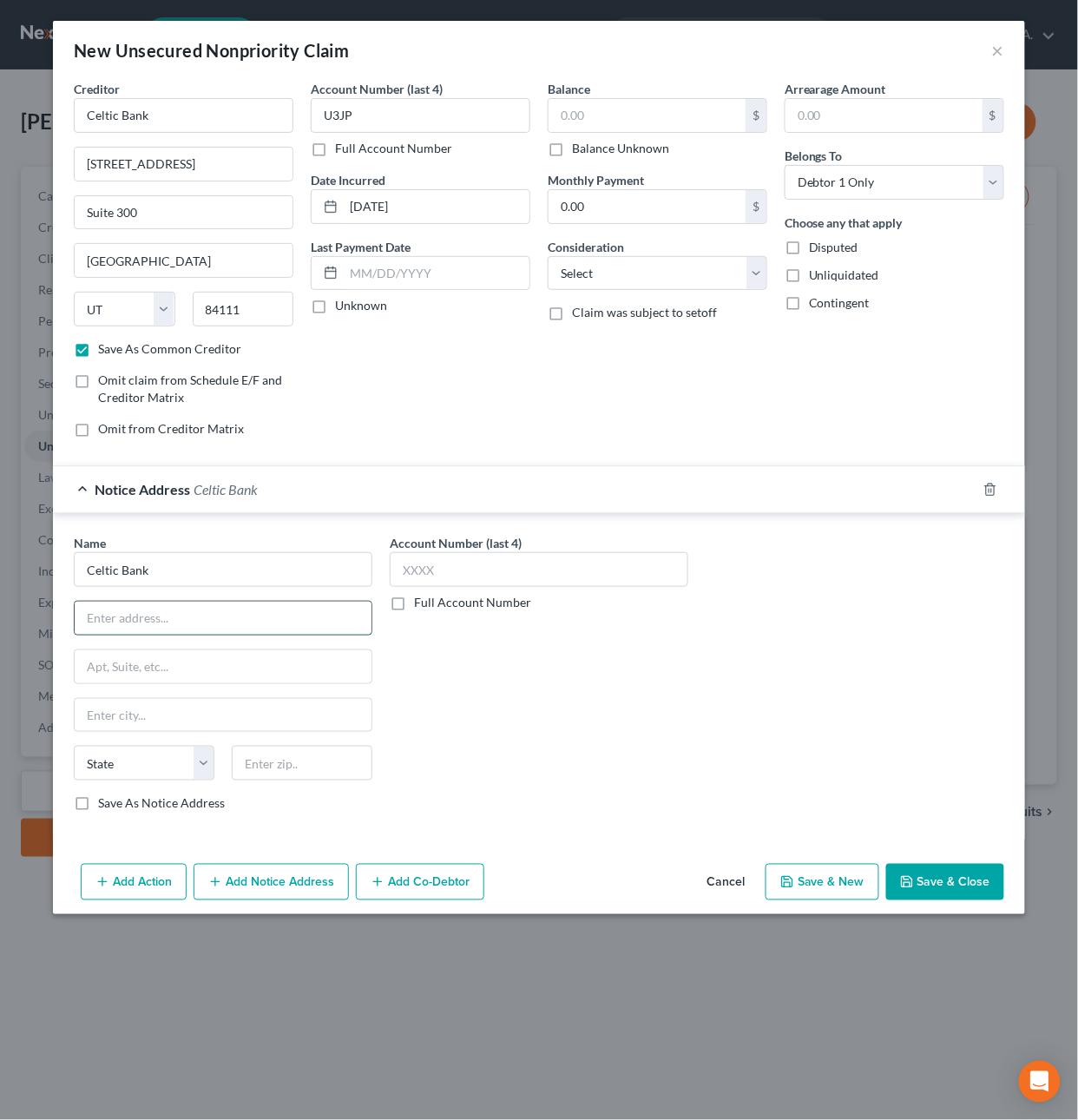
paste input "[STREET_ADDRESS]"
type input "[STREET_ADDRESS]"
drag, startPoint x: 149, startPoint y: 221, endPoint x: 53, endPoint y: 203, distance: 97.7
click at [53, 203] on div "Creditor * Celtic Bank [STREET_ADDRESS] Salt Lake City State [US_STATE][GEOGRAP…" at bounding box center [539, 469] width 972 height 777
click at [142, 670] on input "text" at bounding box center [223, 666] width 297 height 33
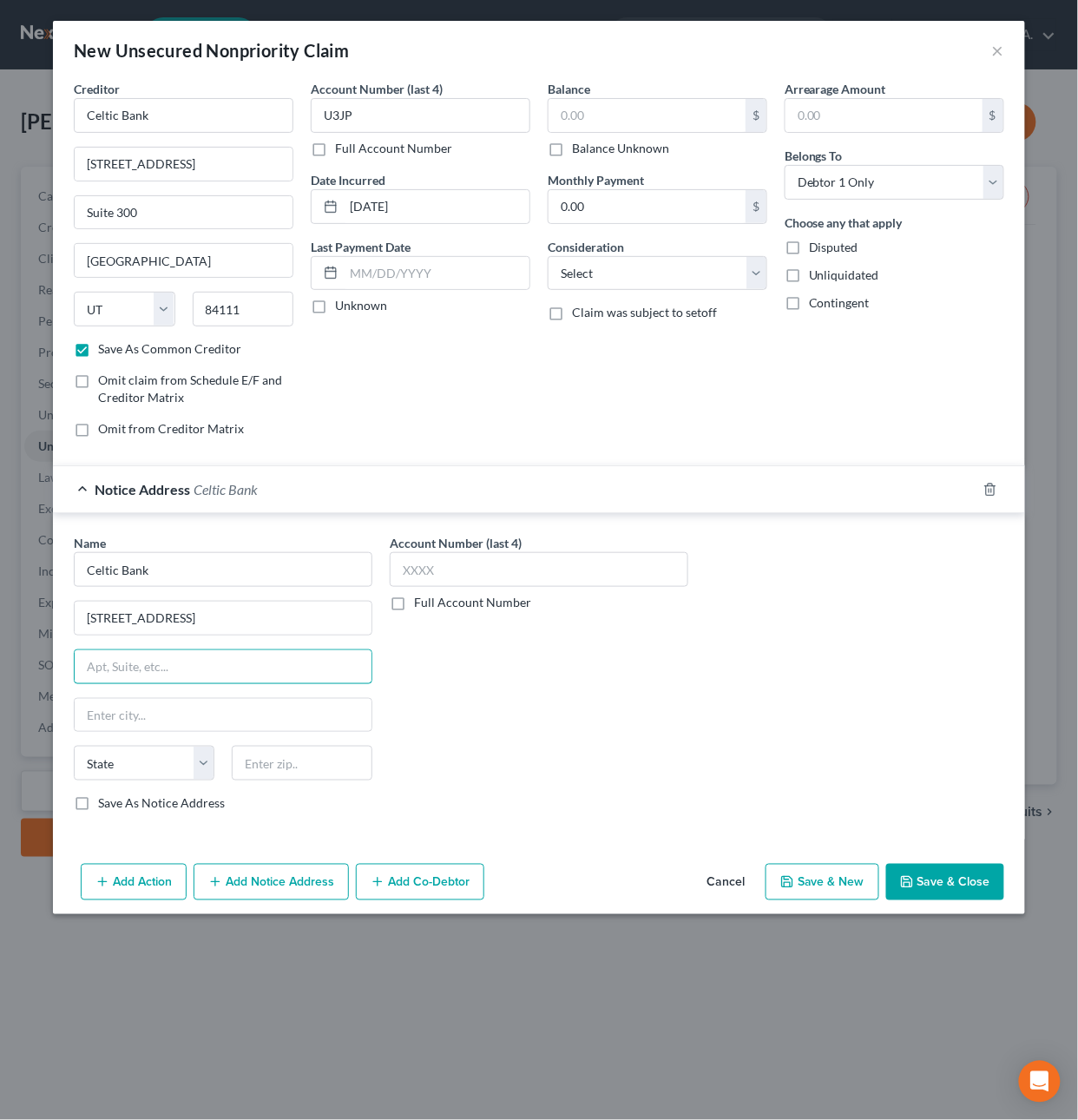
paste input "Suite 300"
type input "Suite 300"
click at [273, 766] on input "text" at bounding box center [302, 762] width 141 height 35
type input "8411"
click at [489, 578] on input "text" at bounding box center [539, 570] width 298 height 35
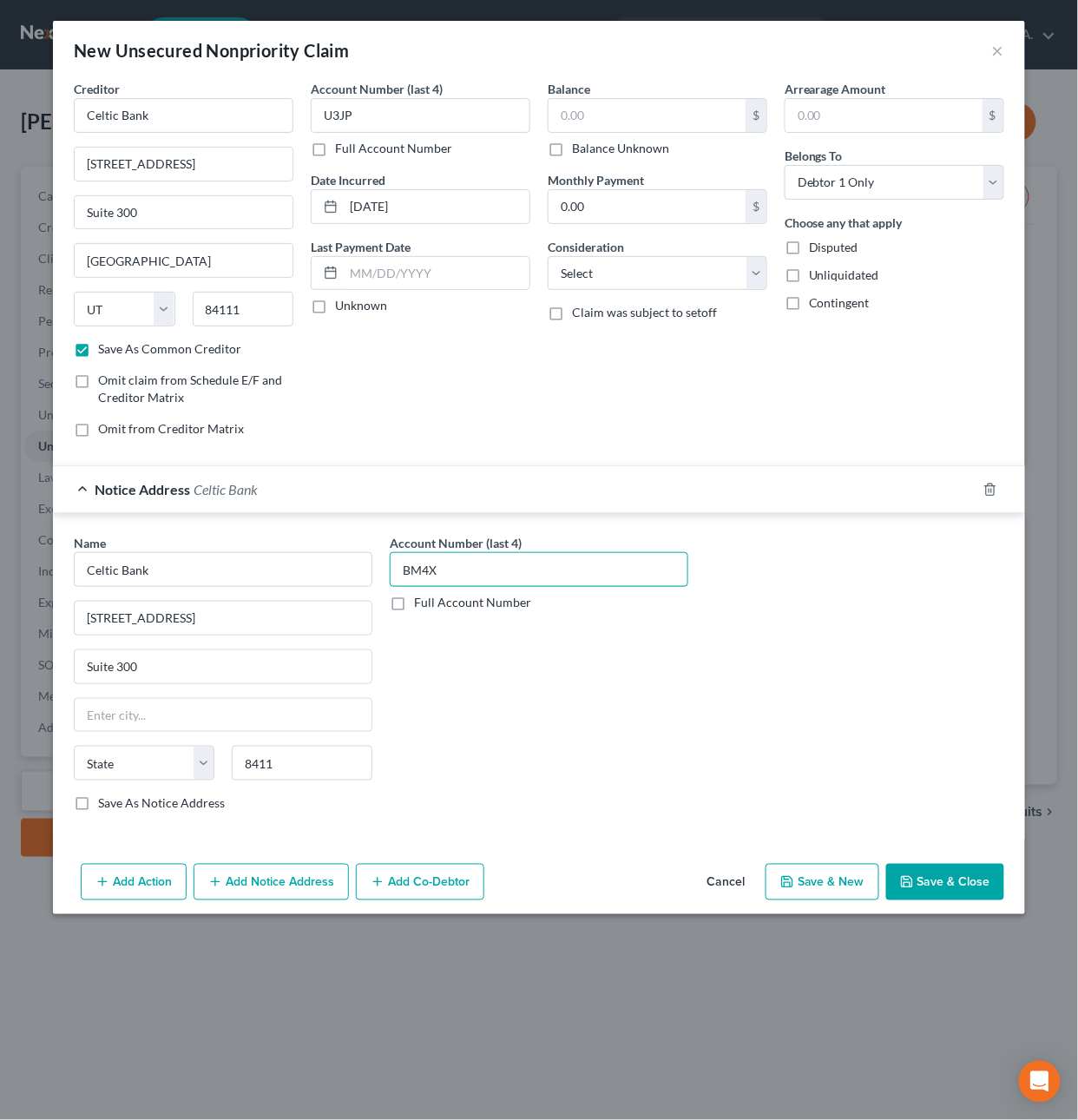
type input "BM4X"
click at [630, 113] on input "text" at bounding box center [647, 116] width 197 height 33
type input "4,741.74"
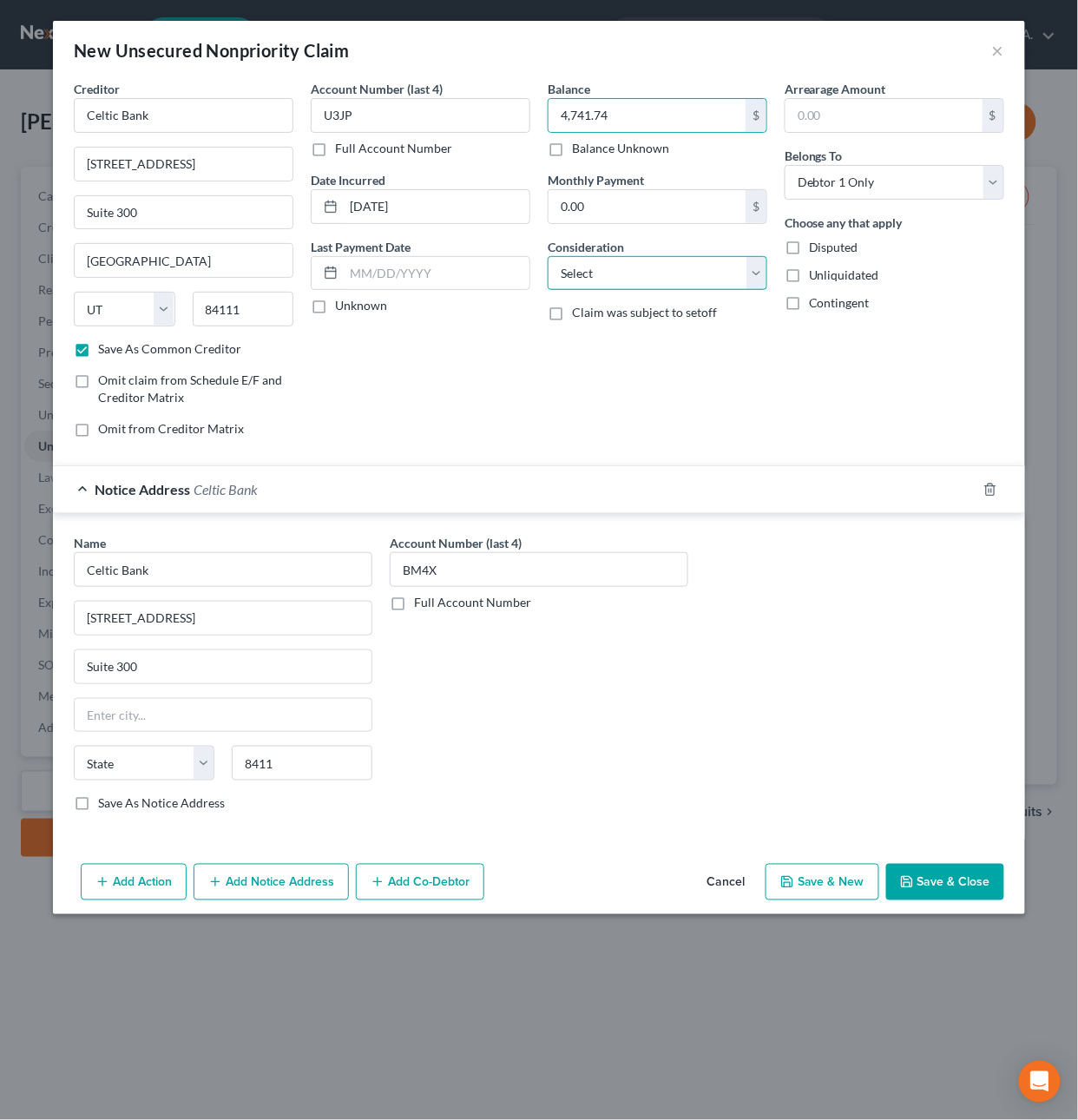
click at [650, 283] on select "Select Cable / Satellite Services Collection Agency Credit Card Debt Debt Couns…" at bounding box center [657, 273] width 219 height 35
select select "10"
click at [548, 256] on select "Select Cable / Satellite Services Collection Agency Credit Card Debt Debt Couns…" at bounding box center [657, 273] width 219 height 35
click at [293, 896] on button "Add Notice Address" at bounding box center [271, 882] width 156 height 36
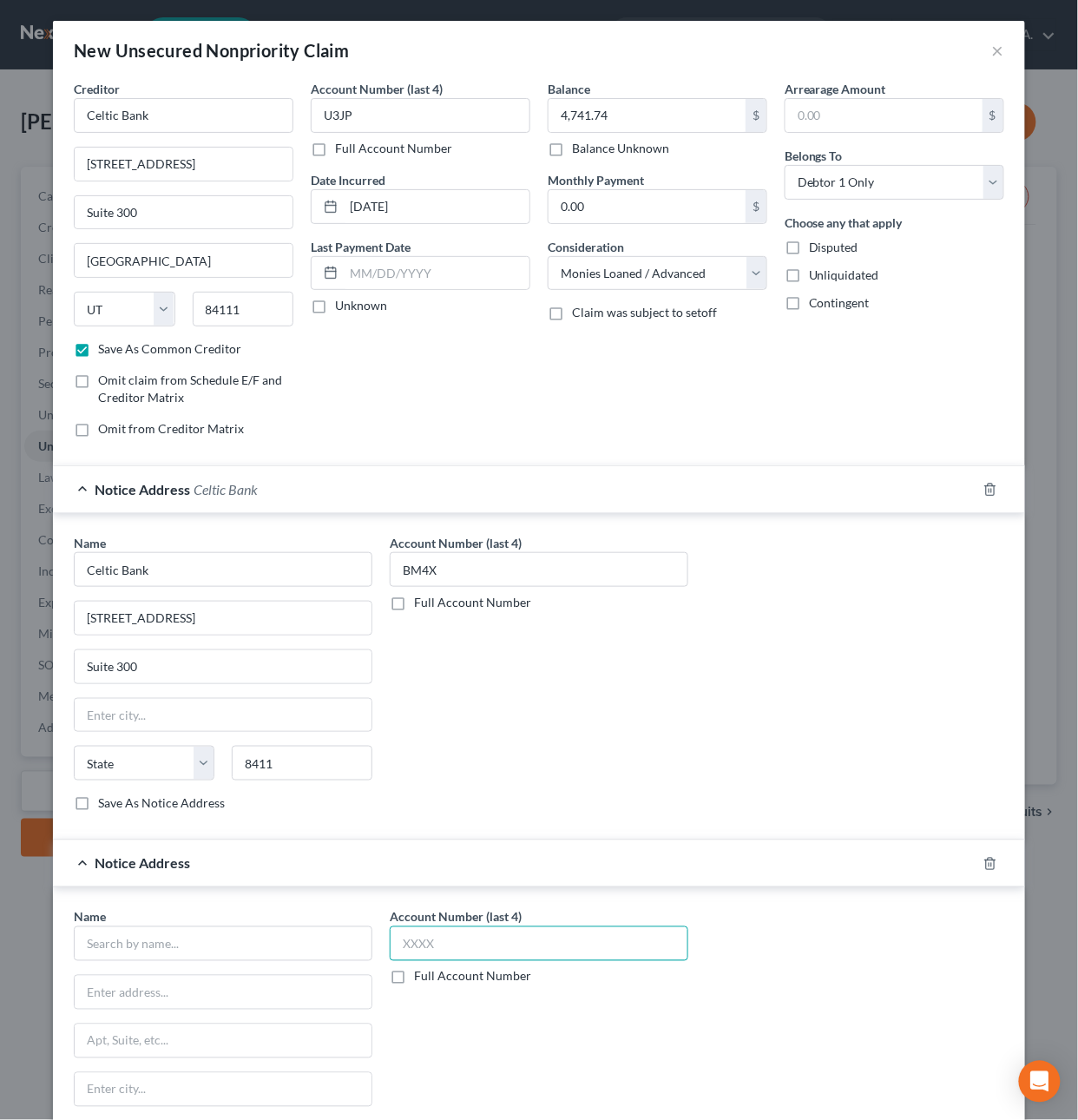
click at [428, 952] on input "text" at bounding box center [539, 943] width 298 height 35
type input "ZBET"
drag, startPoint x: 197, startPoint y: 570, endPoint x: -71, endPoint y: 550, distance: 268.7
click at [0, 550] on html "Home New Case Client Portal [DOMAIN_NAME], P.A. [PERSON_NAME][EMAIL_ADDRESS][DO…" at bounding box center [539, 560] width 1078 height 1120
click at [108, 939] on input "text" at bounding box center [223, 943] width 298 height 35
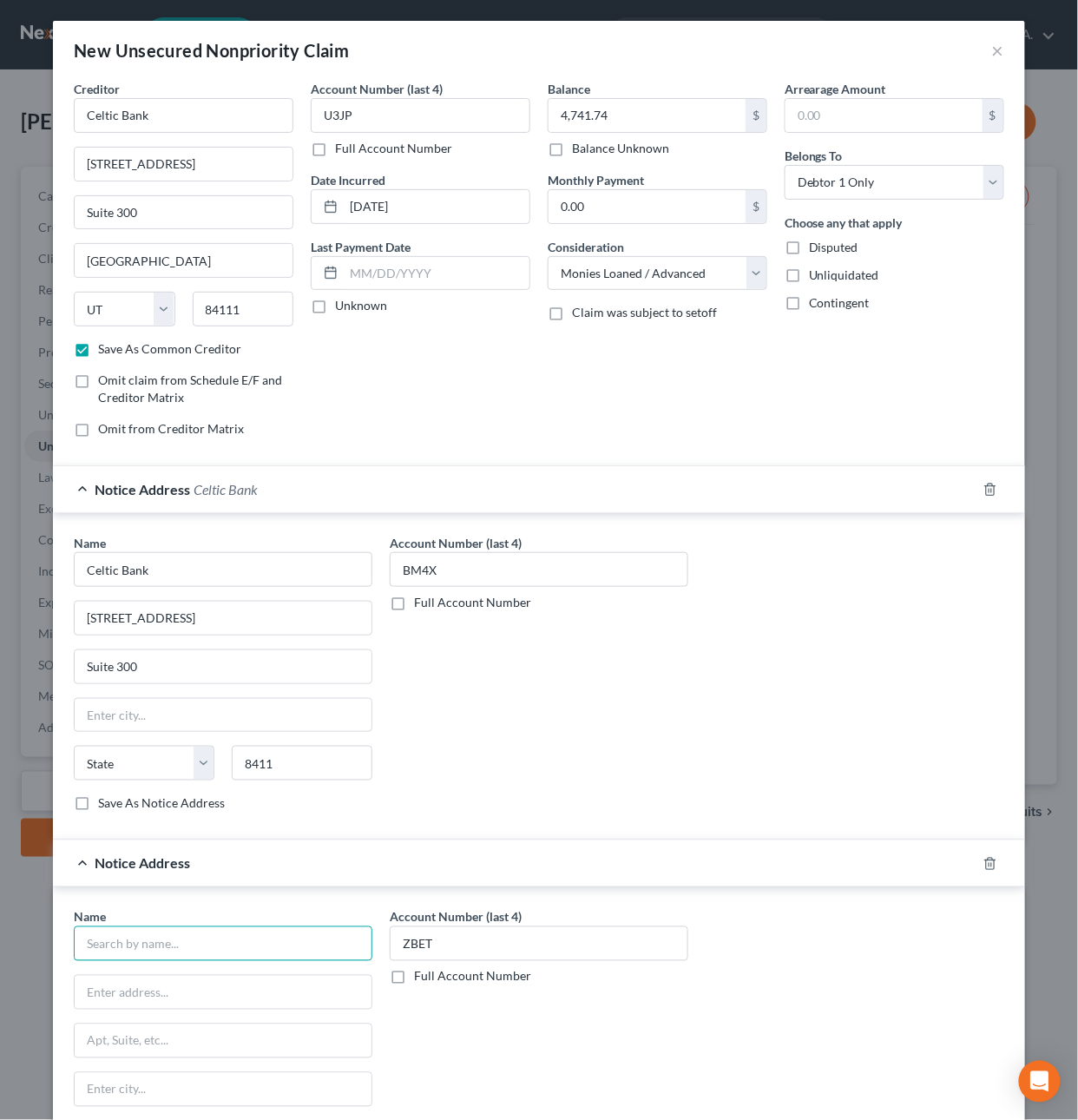
paste input "Celtic Bank"
type input "Celtic Bank"
click at [127, 1005] on input "text" at bounding box center [223, 992] width 297 height 33
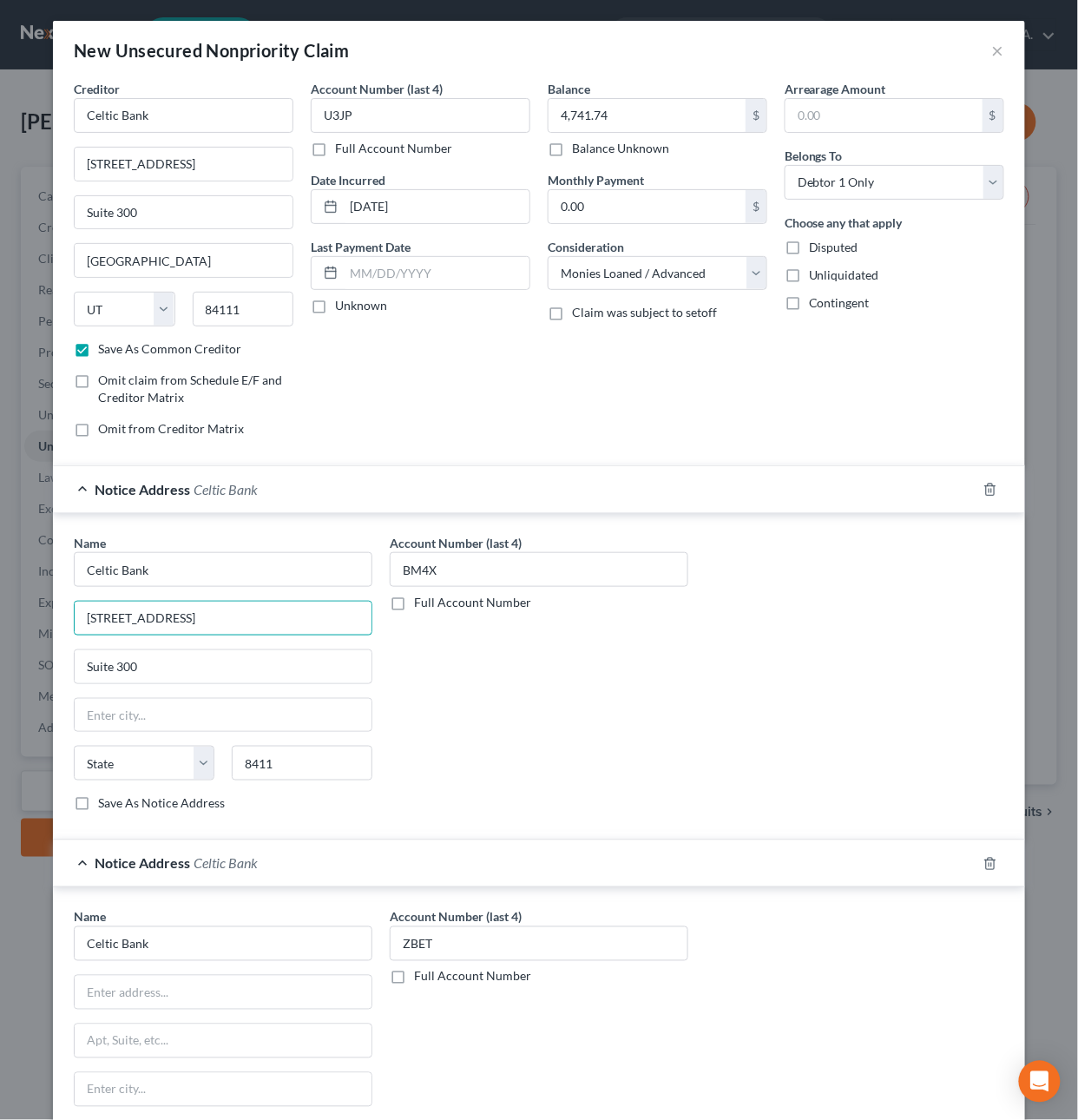
drag, startPoint x: 189, startPoint y: 624, endPoint x: 54, endPoint y: 606, distance: 136.2
click at [54, 606] on div "Name * Celtic Bank [STREET_ADDRESS][GEOGRAPHIC_DATA][US_STATE] AZ CA CO CT DE D…" at bounding box center [539, 677] width 972 height 328
click at [132, 996] on input "text" at bounding box center [223, 992] width 297 height 33
paste input "[STREET_ADDRESS]"
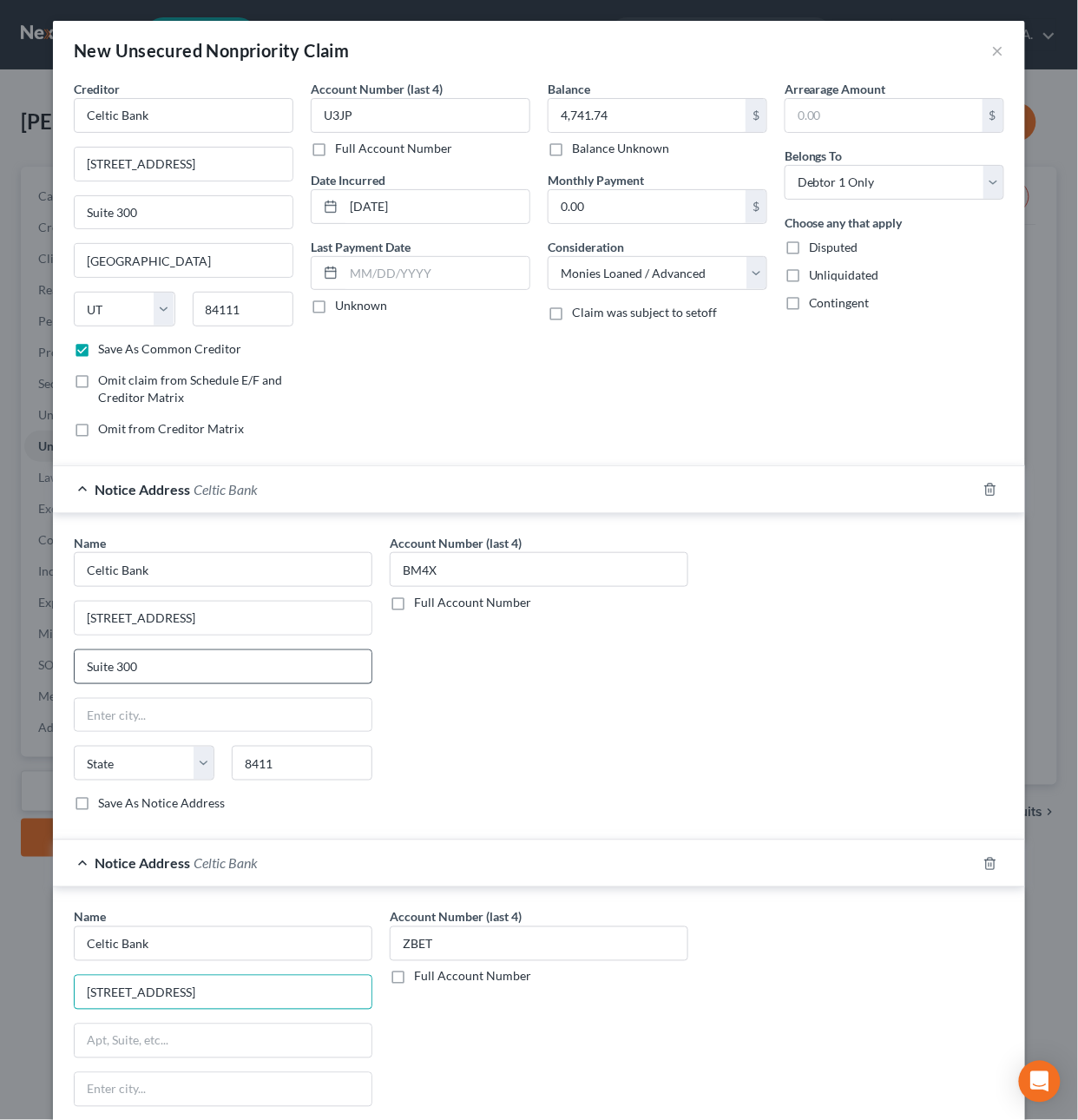
type input "[STREET_ADDRESS]"
drag, startPoint x: 143, startPoint y: 678, endPoint x: -48, endPoint y: 651, distance: 192.9
click at [0, 651] on html "Home New Case Client Portal [DOMAIN_NAME], P.A. [PERSON_NAME][EMAIL_ADDRESS][DO…" at bounding box center [539, 560] width 1078 height 1120
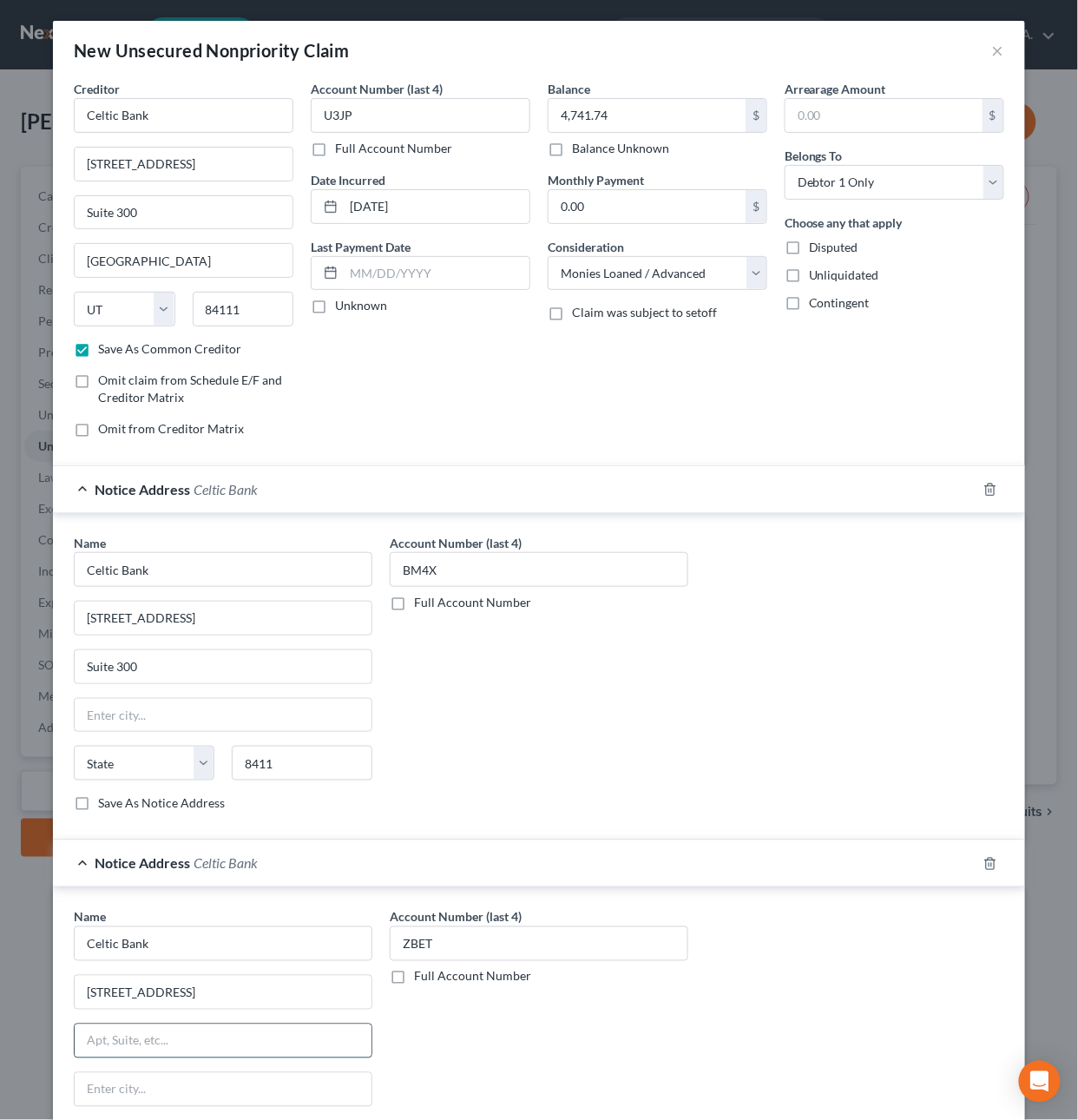
click at [139, 1044] on input "text" at bounding box center [223, 1041] width 297 height 33
paste input "Suite 300"
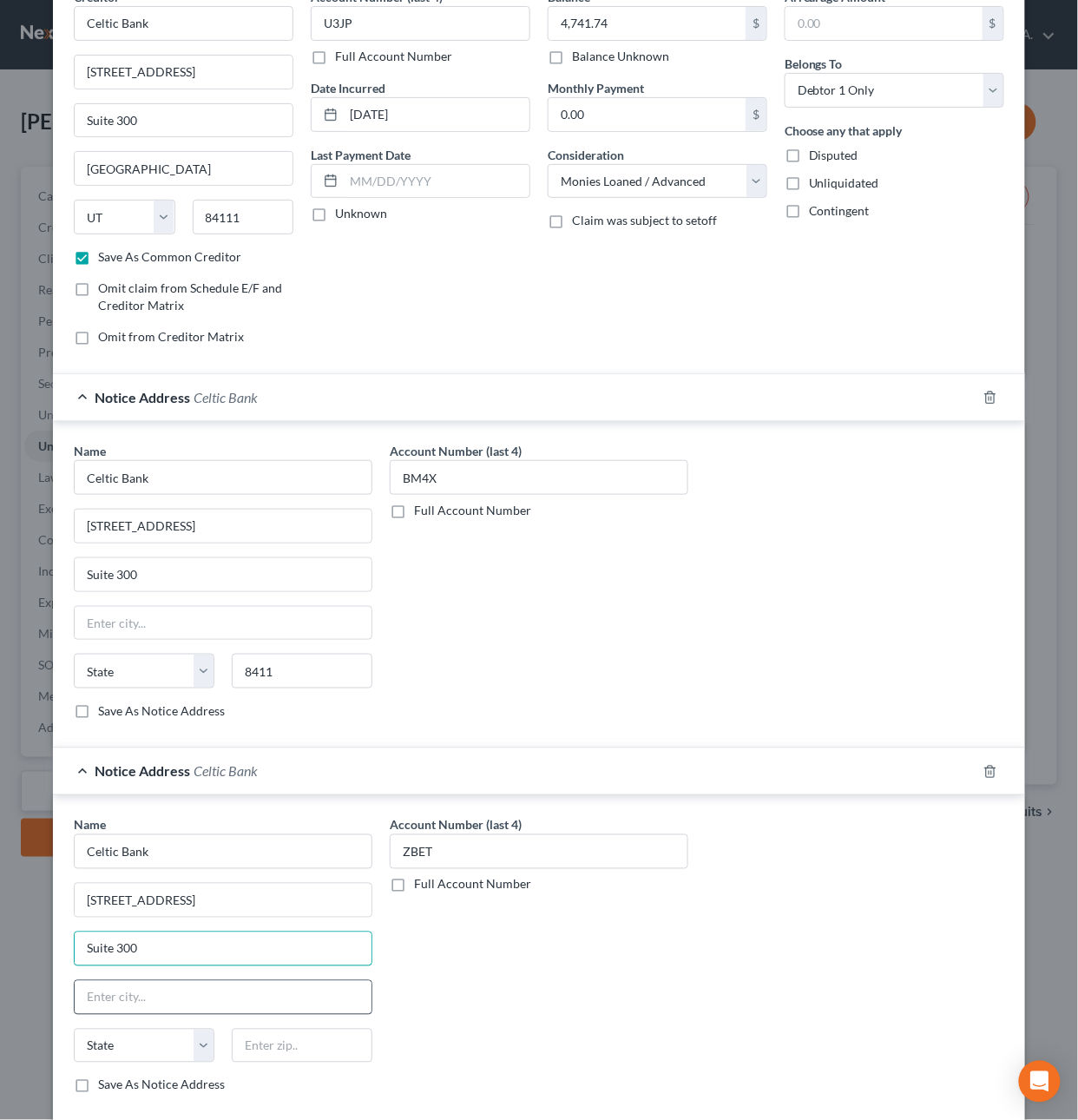
scroll to position [97, 0]
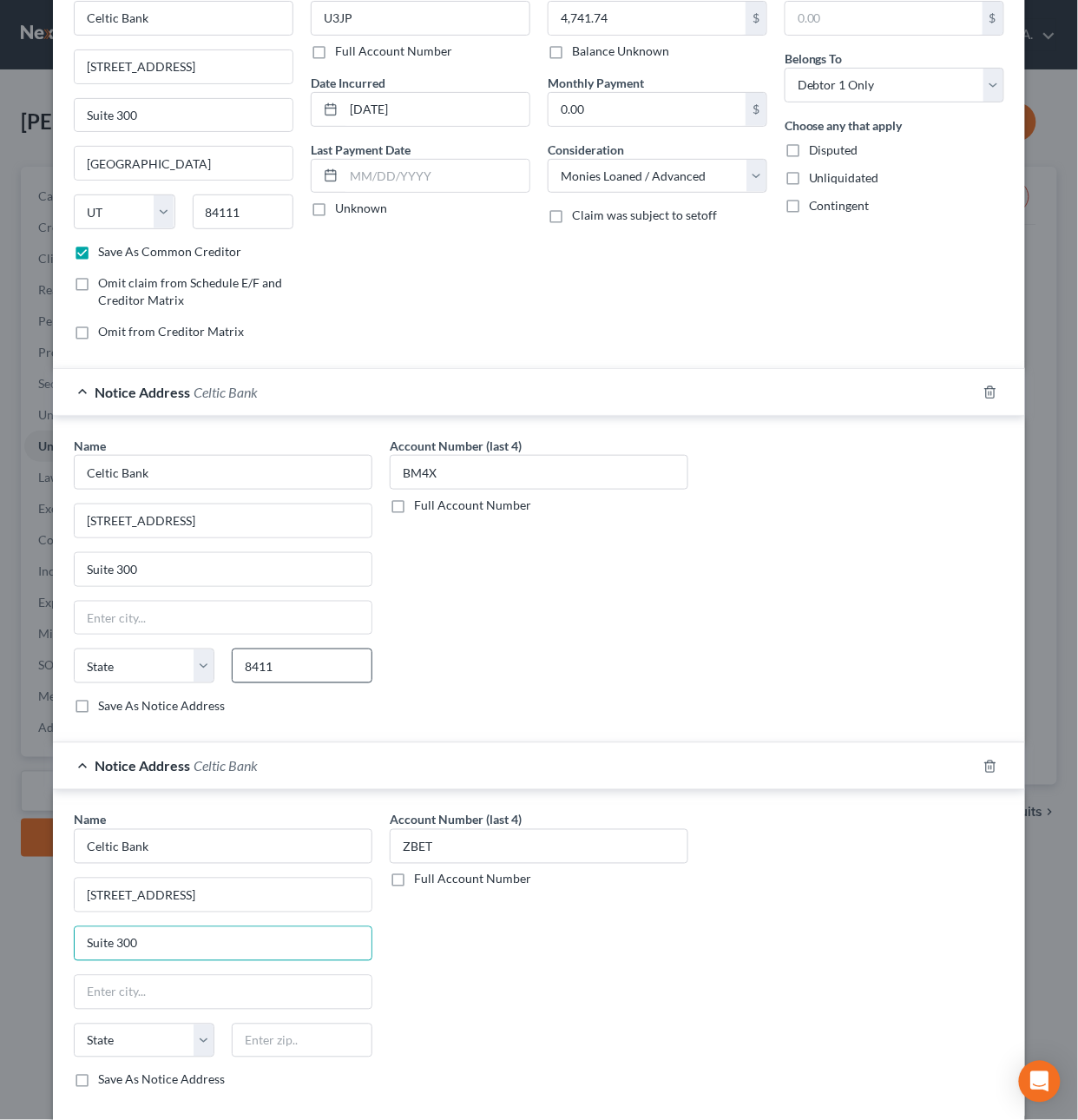
type input "Suite 300"
click at [288, 673] on input "8411" at bounding box center [302, 666] width 141 height 35
type input "84111"
type input "[GEOGRAPHIC_DATA]"
select select "46"
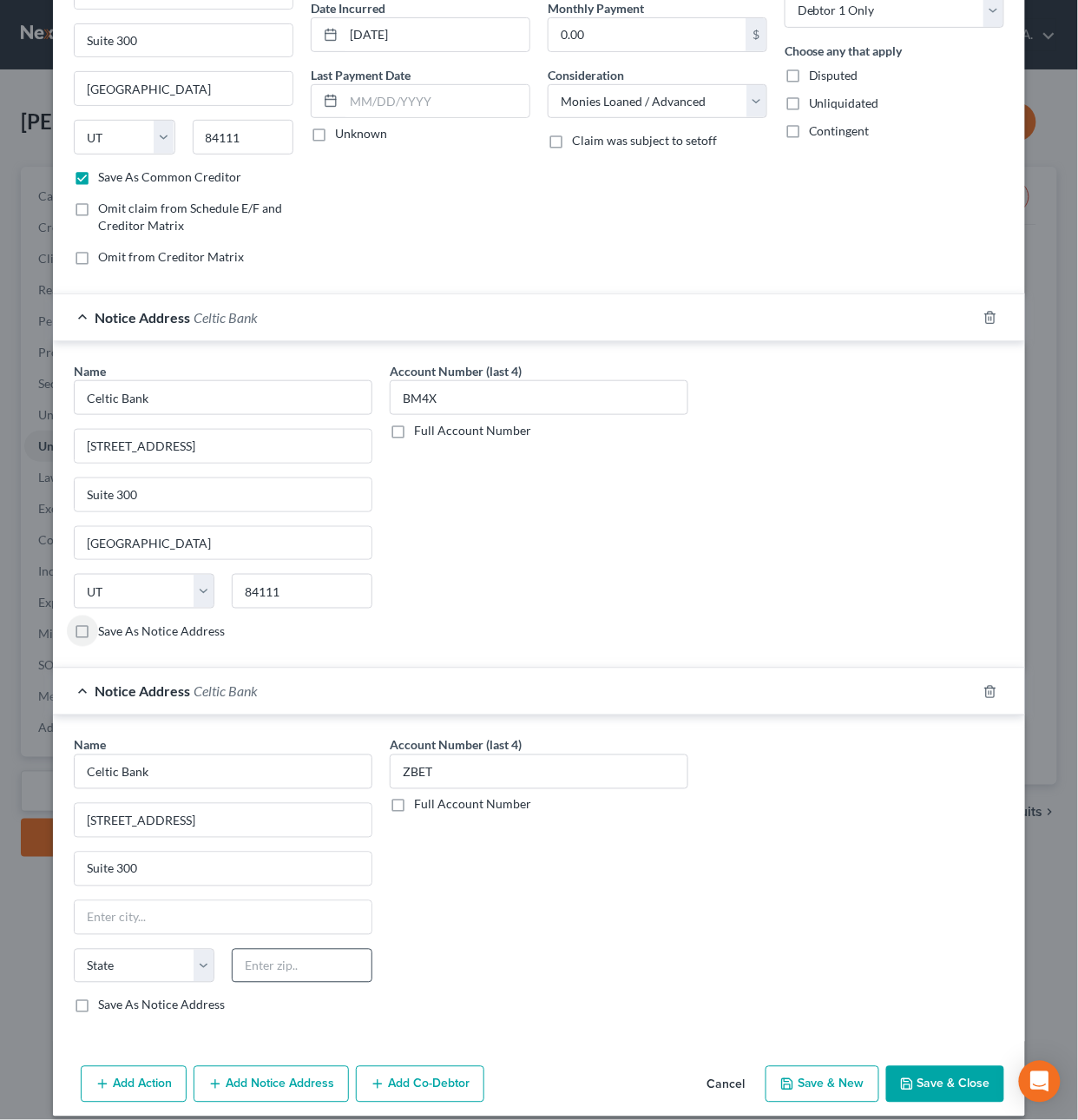
scroll to position [198, 0]
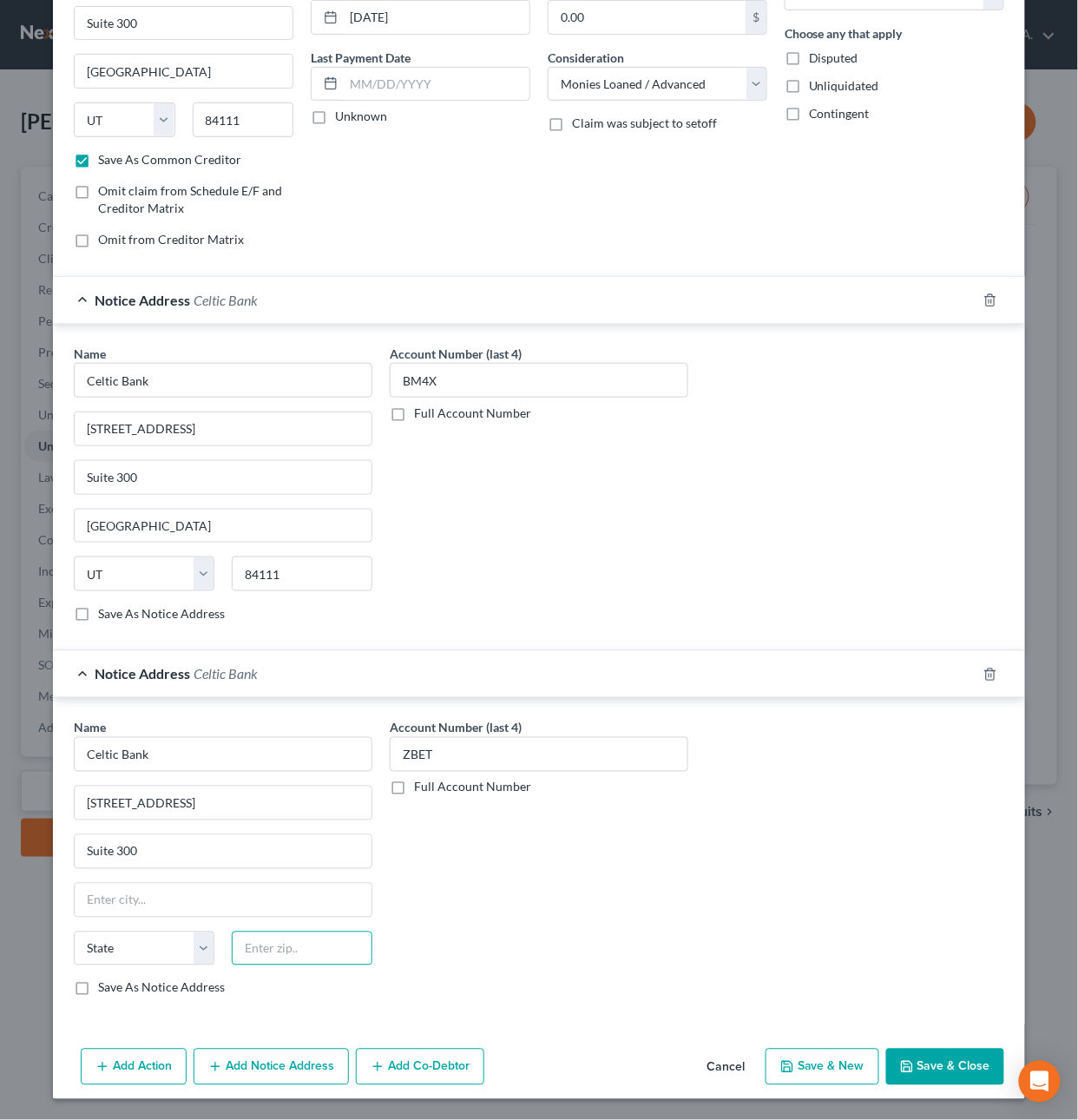
click at [254, 939] on input "text" at bounding box center [302, 949] width 141 height 35
type input "84111"
click at [221, 906] on input "text" at bounding box center [223, 900] width 297 height 33
type input "[GEOGRAPHIC_DATA]"
select select "46"
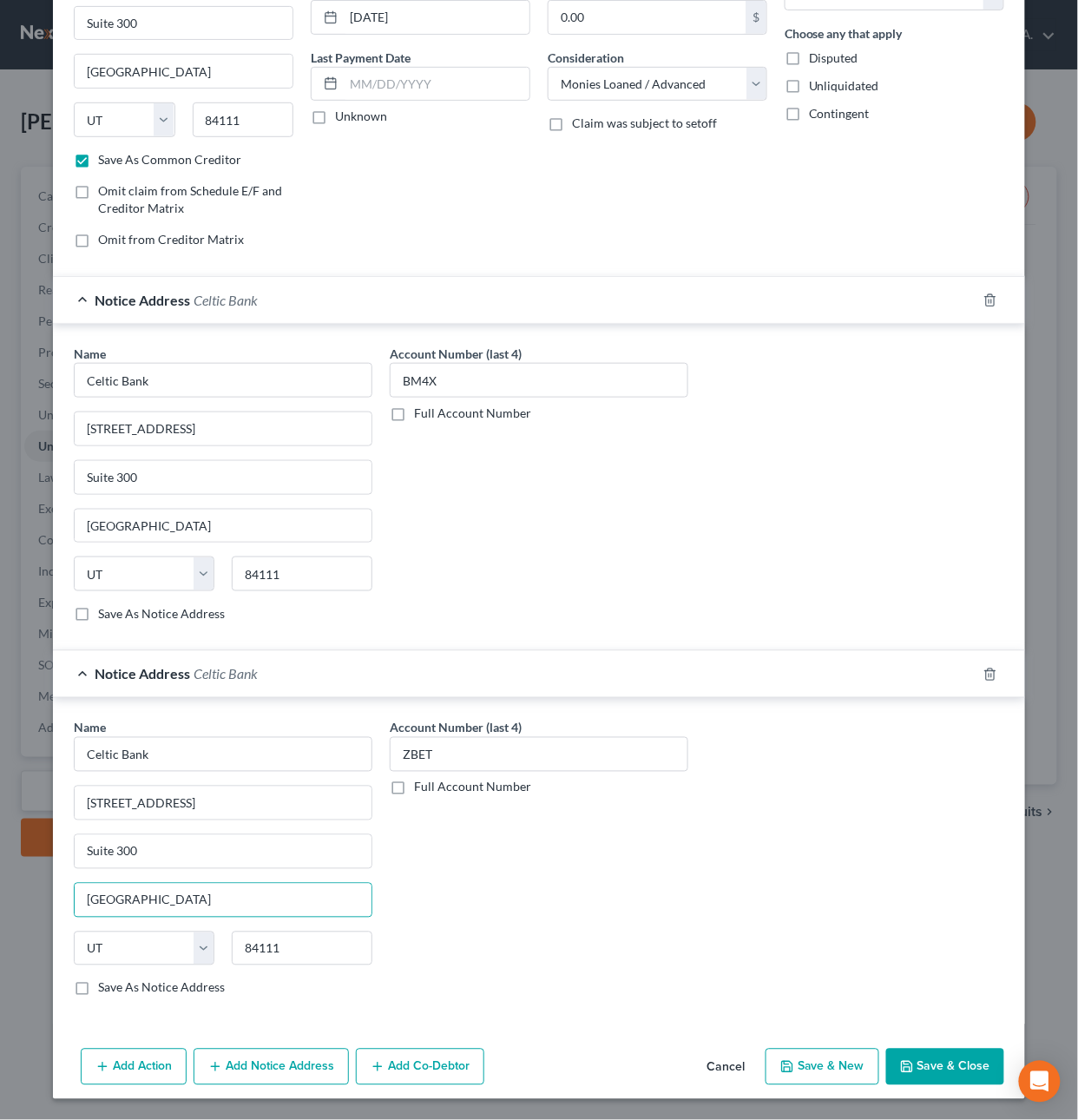
click at [487, 849] on div "Account Number (last 4) ZBET Full Account Number" at bounding box center [539, 864] width 316 height 292
click at [941, 1070] on button "Save & Close" at bounding box center [945, 1066] width 118 height 36
checkbox input "false"
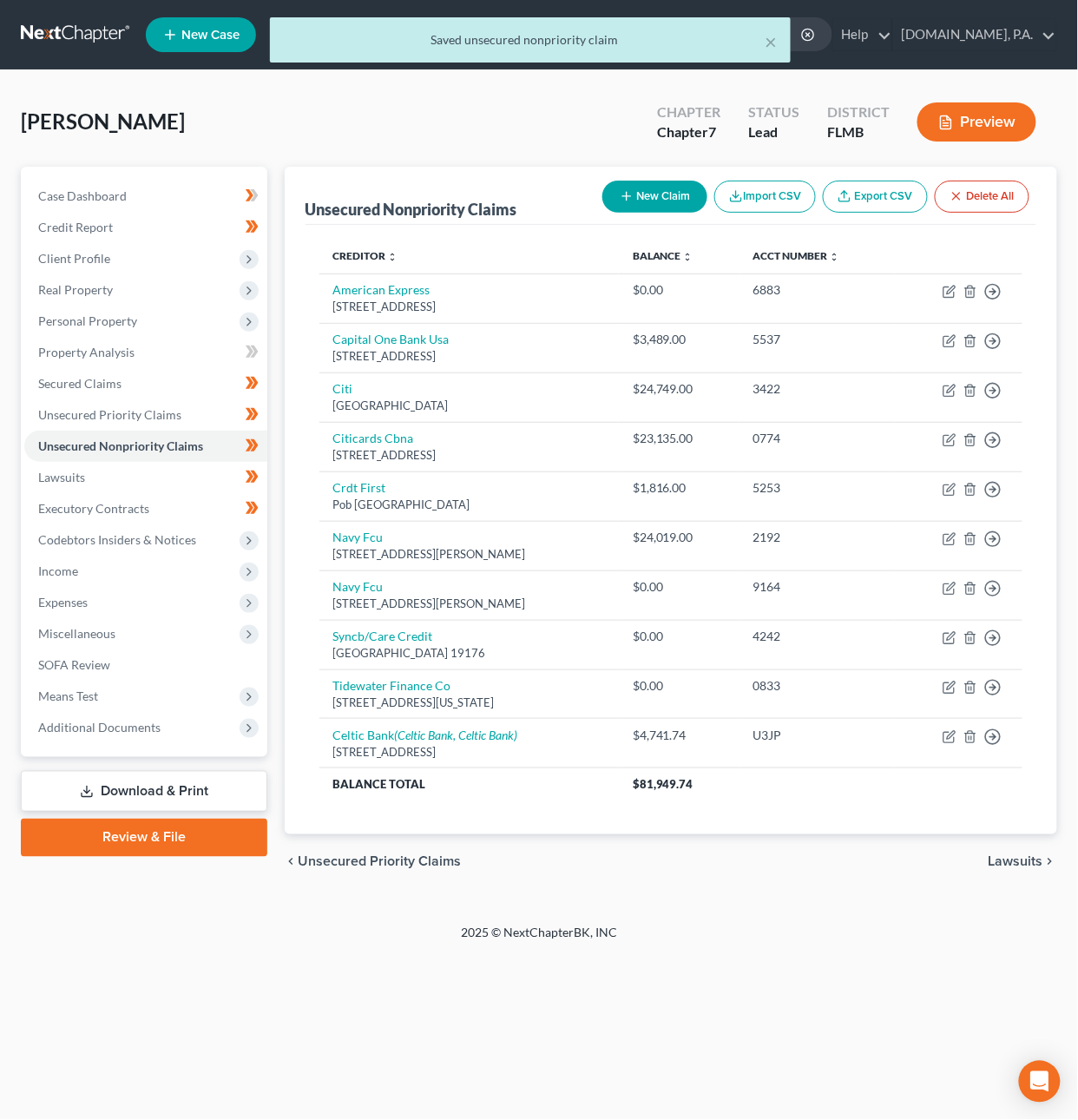
click at [636, 193] on button "New Claim" at bounding box center [654, 196] width 105 height 32
select select "0"
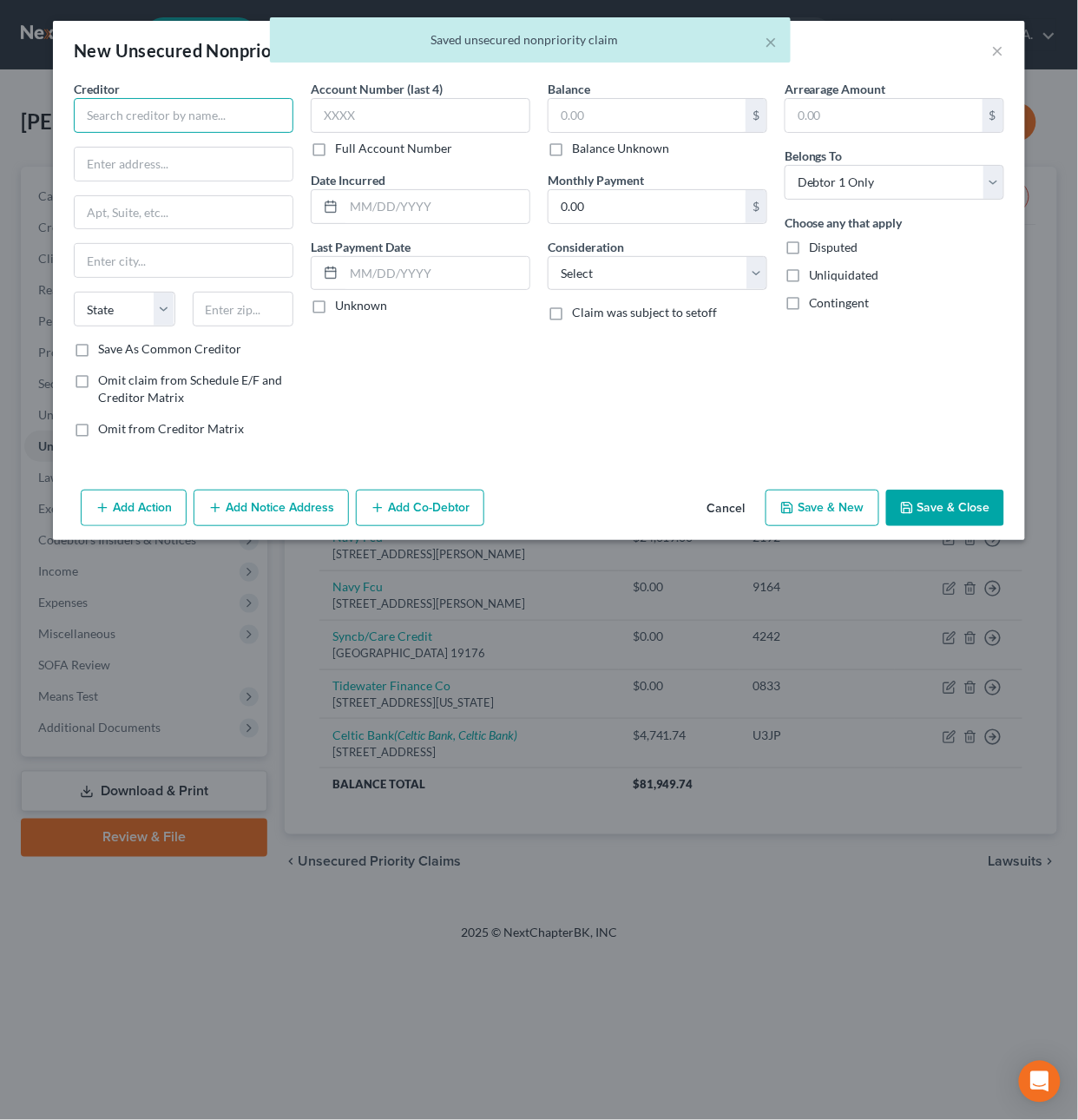
click at [236, 115] on input "text" at bounding box center [183, 116] width 219 height 35
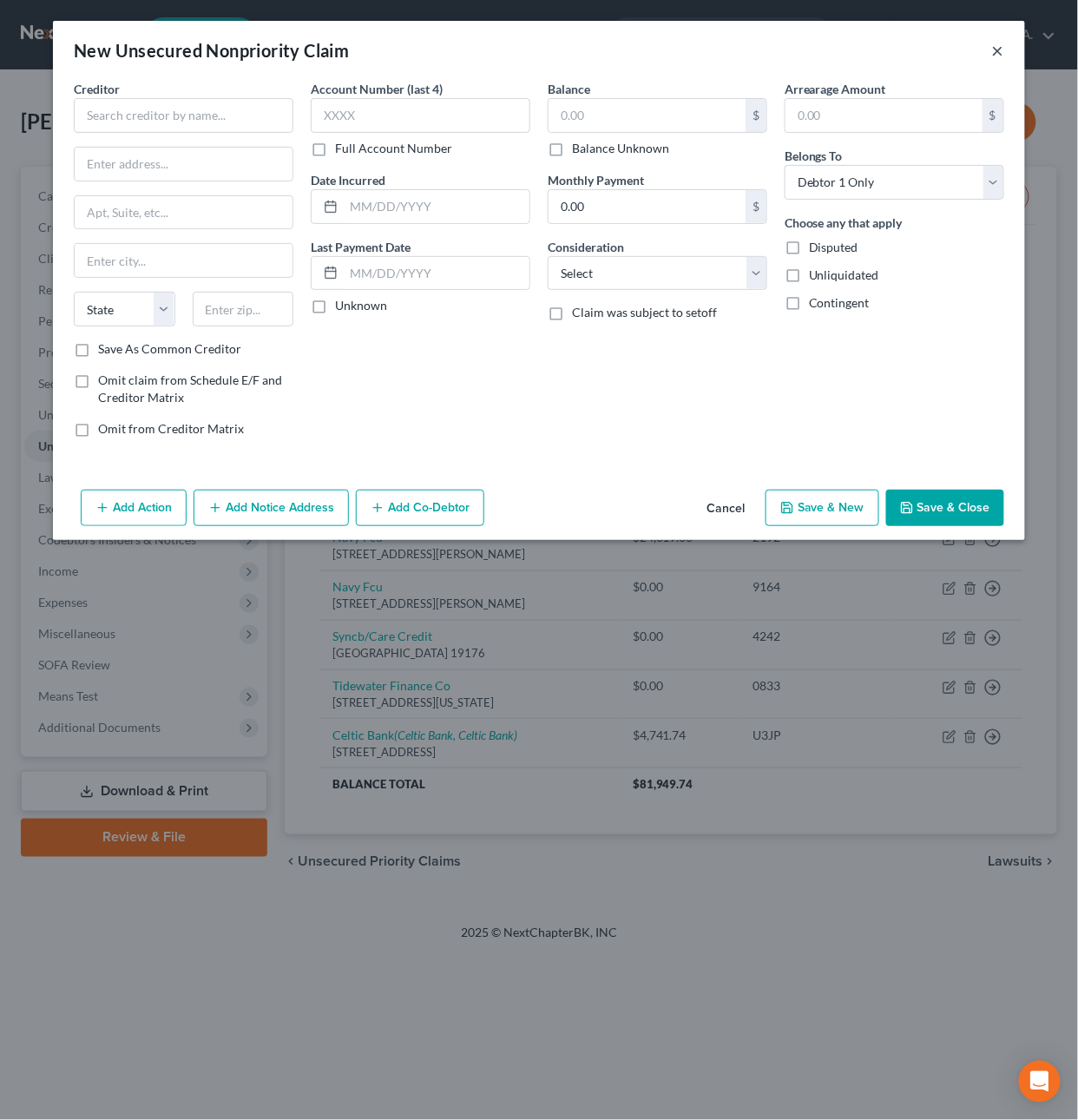
click at [995, 55] on button "×" at bounding box center [997, 50] width 12 height 21
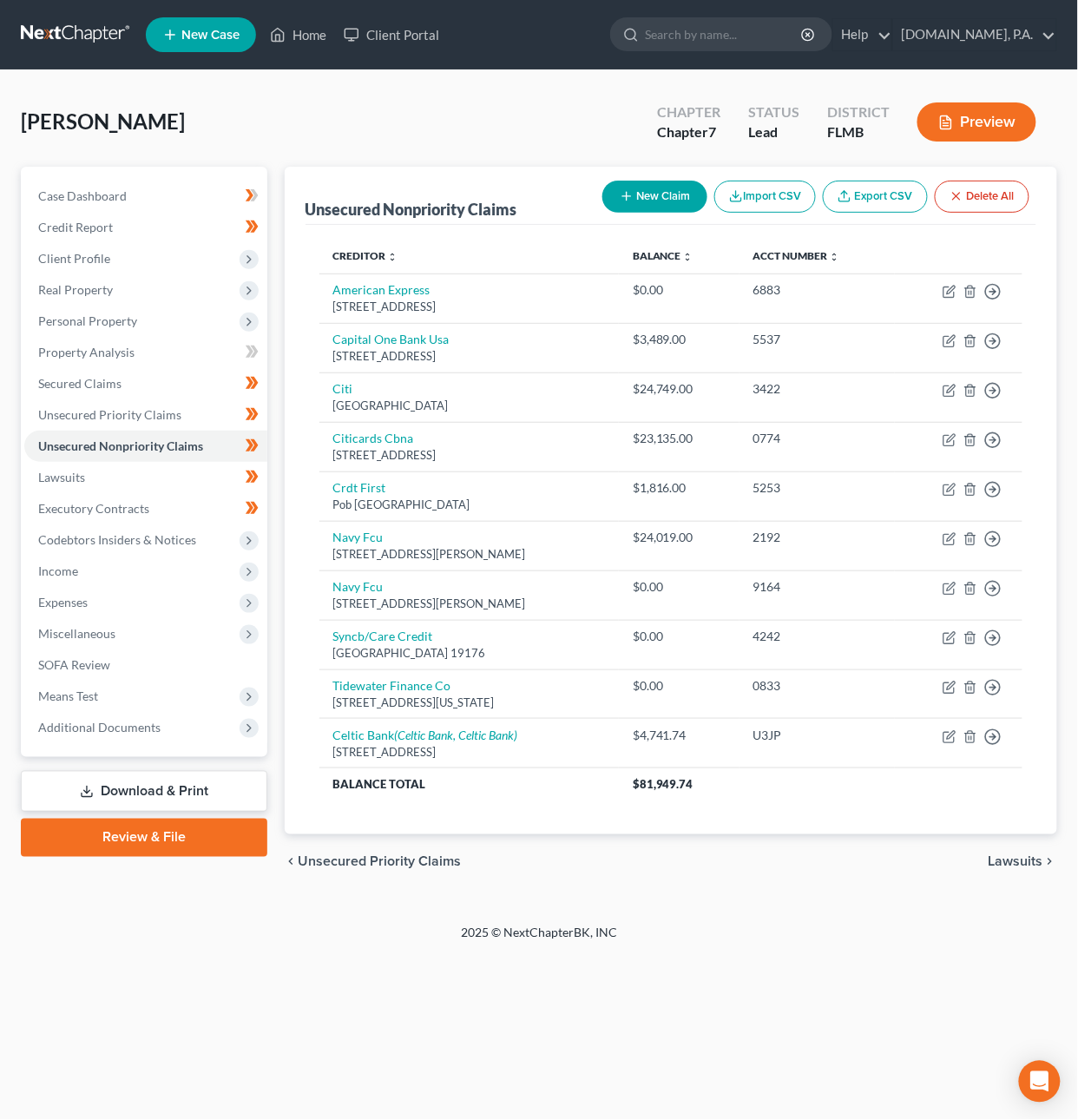
click at [68, 33] on link at bounding box center [76, 35] width 111 height 31
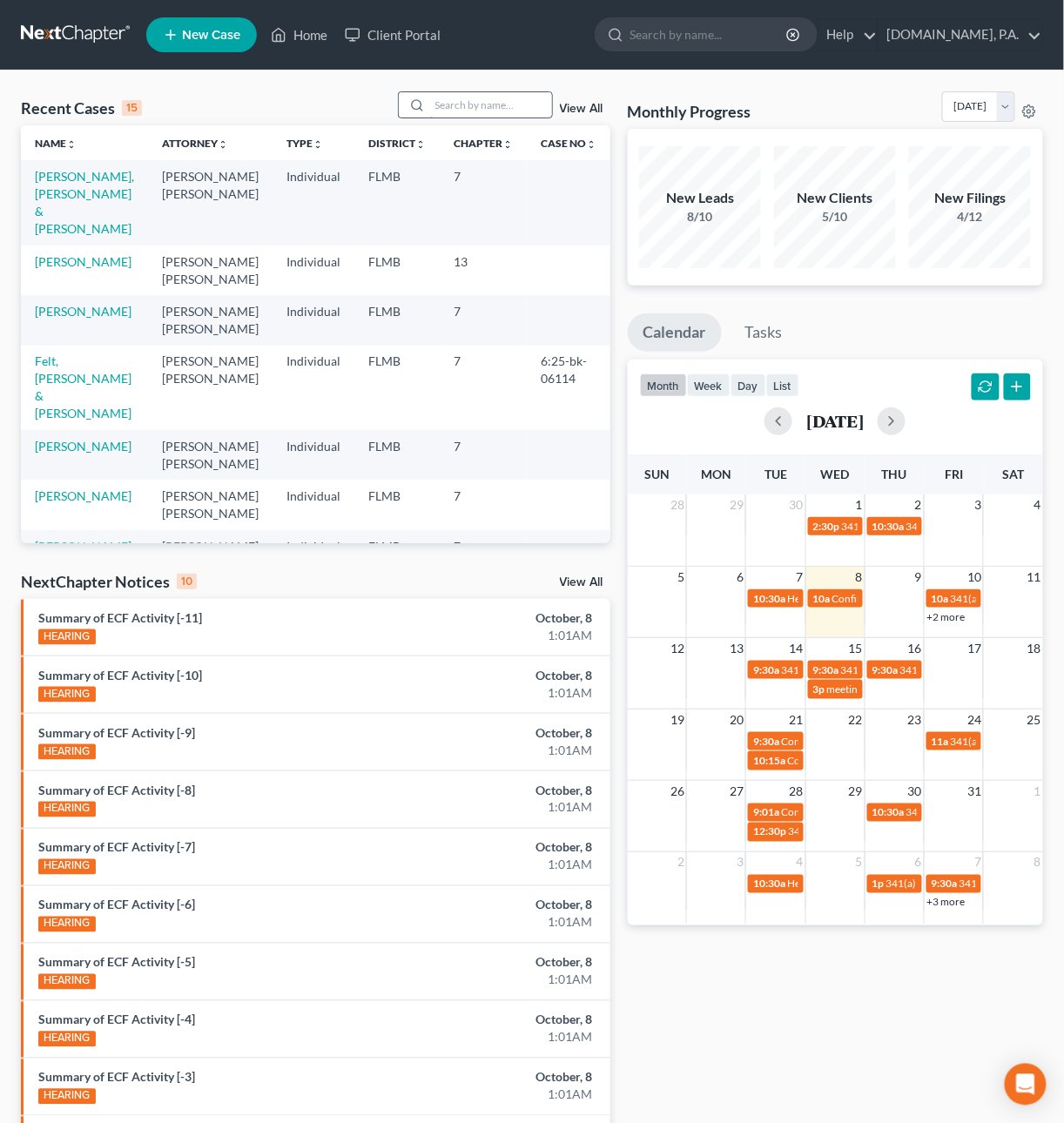
click at [433, 109] on input "search" at bounding box center [491, 105] width 122 height 26
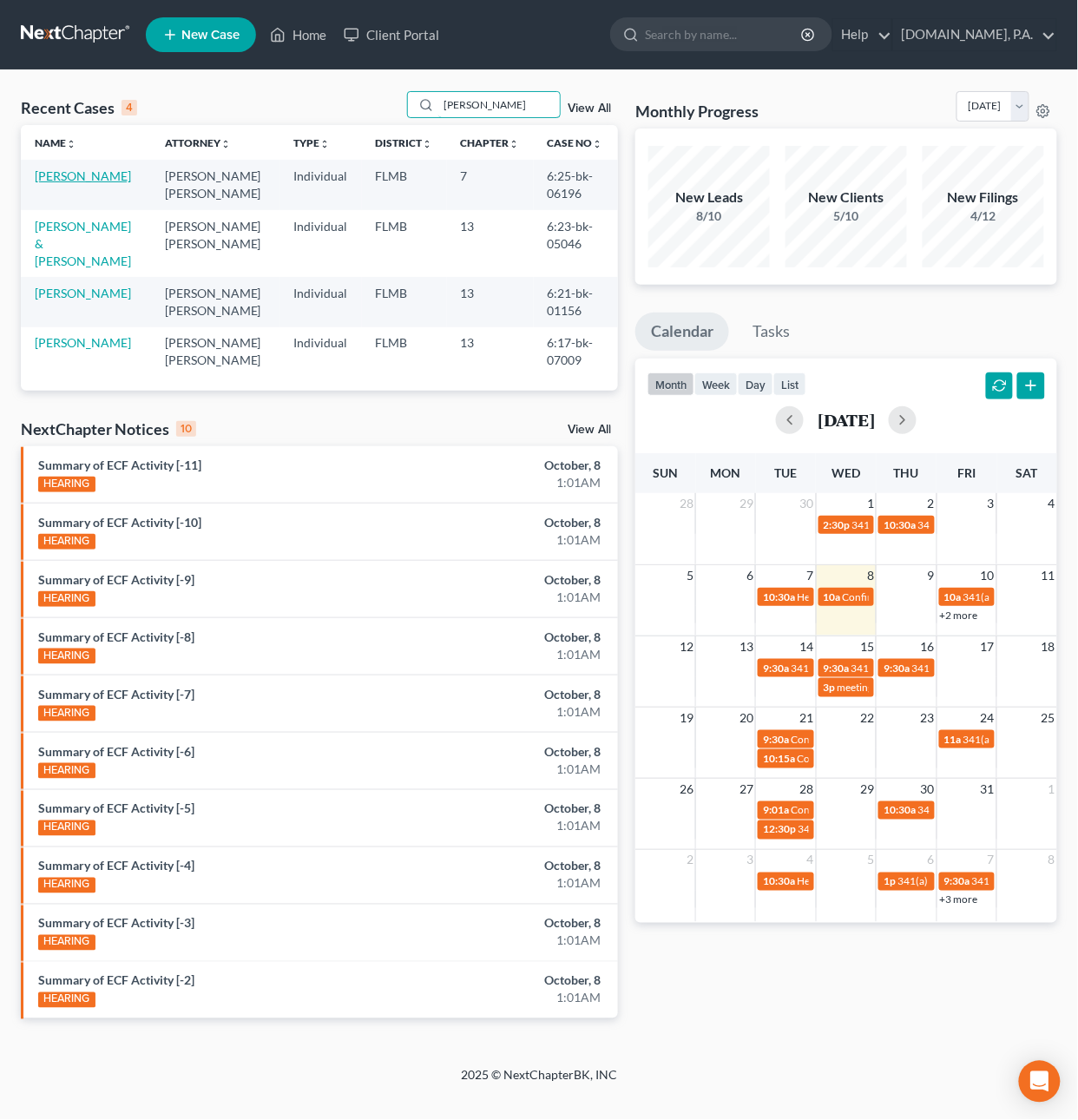
type input "dona"
click at [113, 180] on link "[PERSON_NAME]" at bounding box center [83, 176] width 96 height 15
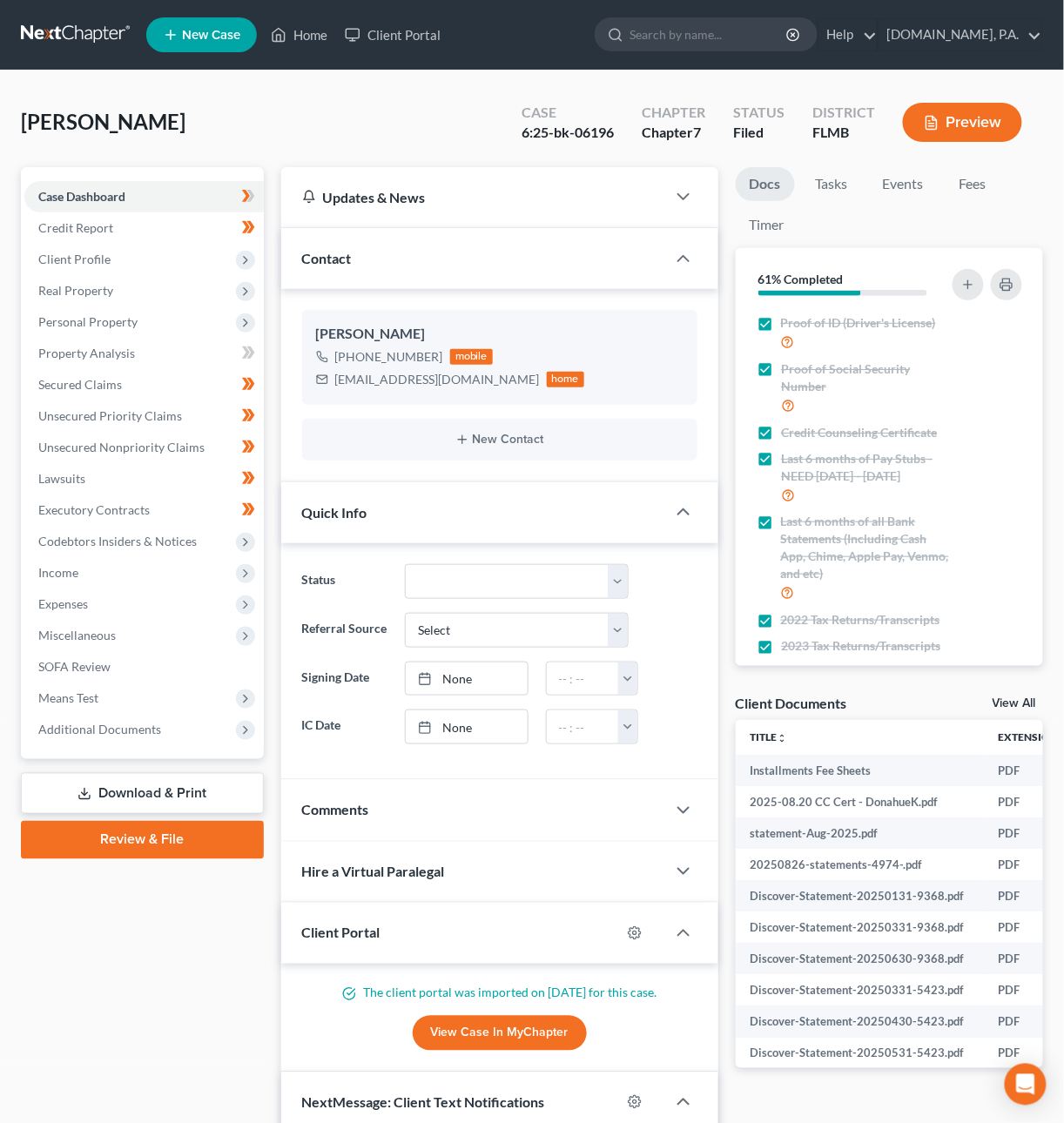
click at [115, 786] on link "Download & Print" at bounding box center [142, 793] width 243 height 41
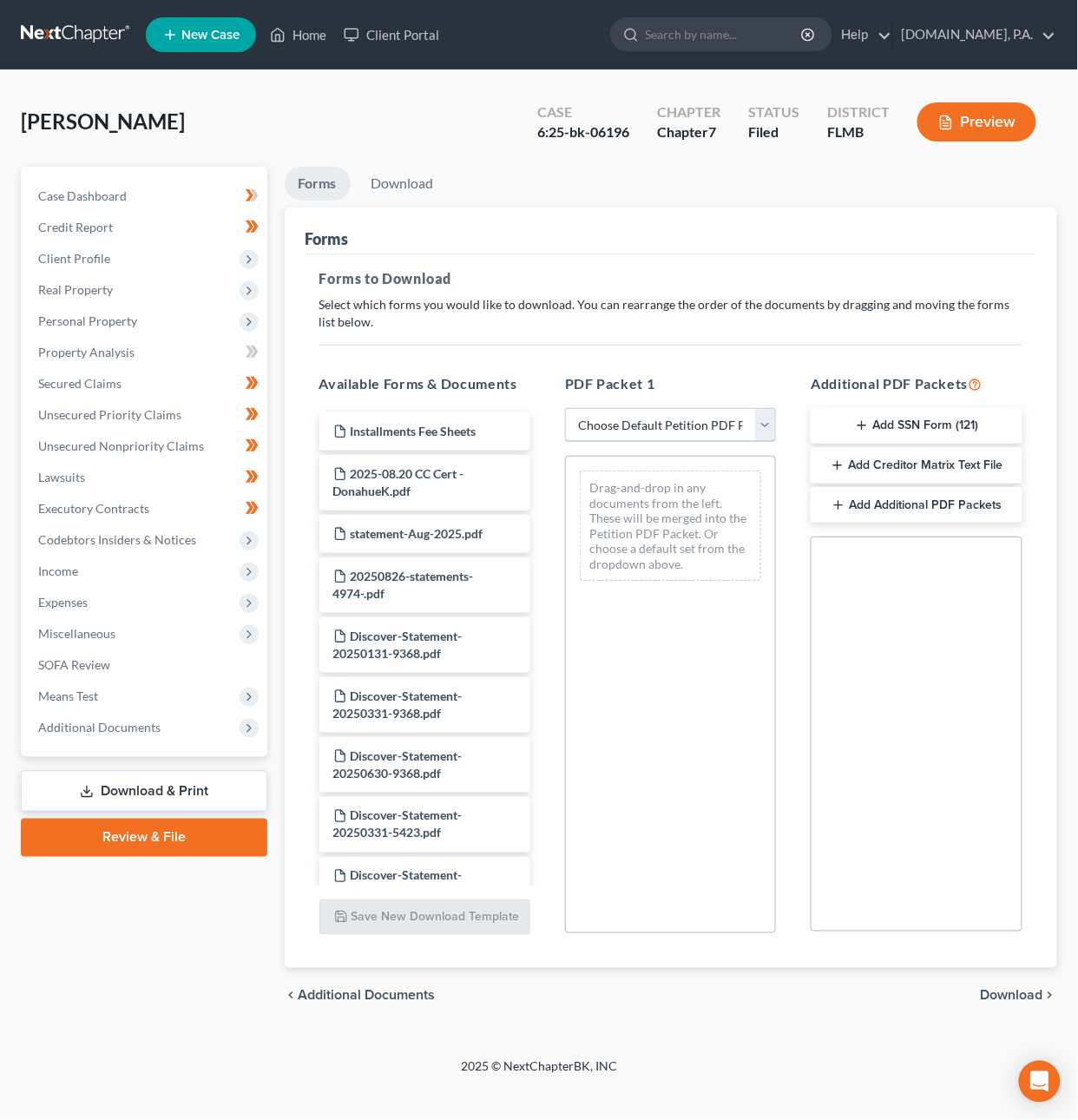
click at [637, 427] on select "Choose Default Petition PDF Packet Complete Bankruptcy Petition (all forms and …" at bounding box center [670, 425] width 211 height 35
select select "4"
click at [565, 408] on select "Choose Default Petition PDF Packet Complete Bankruptcy Petition (all forms and …" at bounding box center [670, 425] width 211 height 35
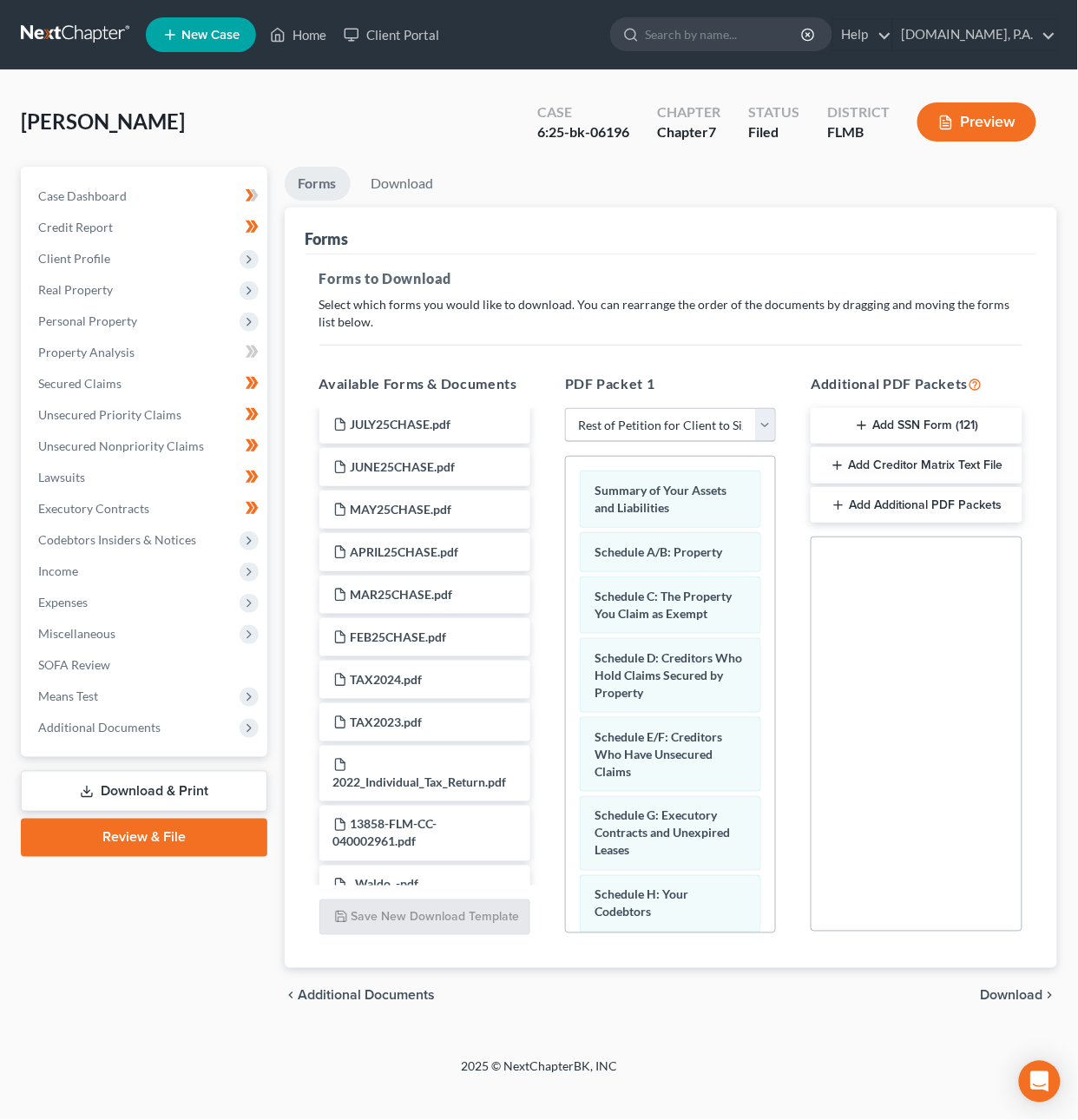
scroll to position [3101, 0]
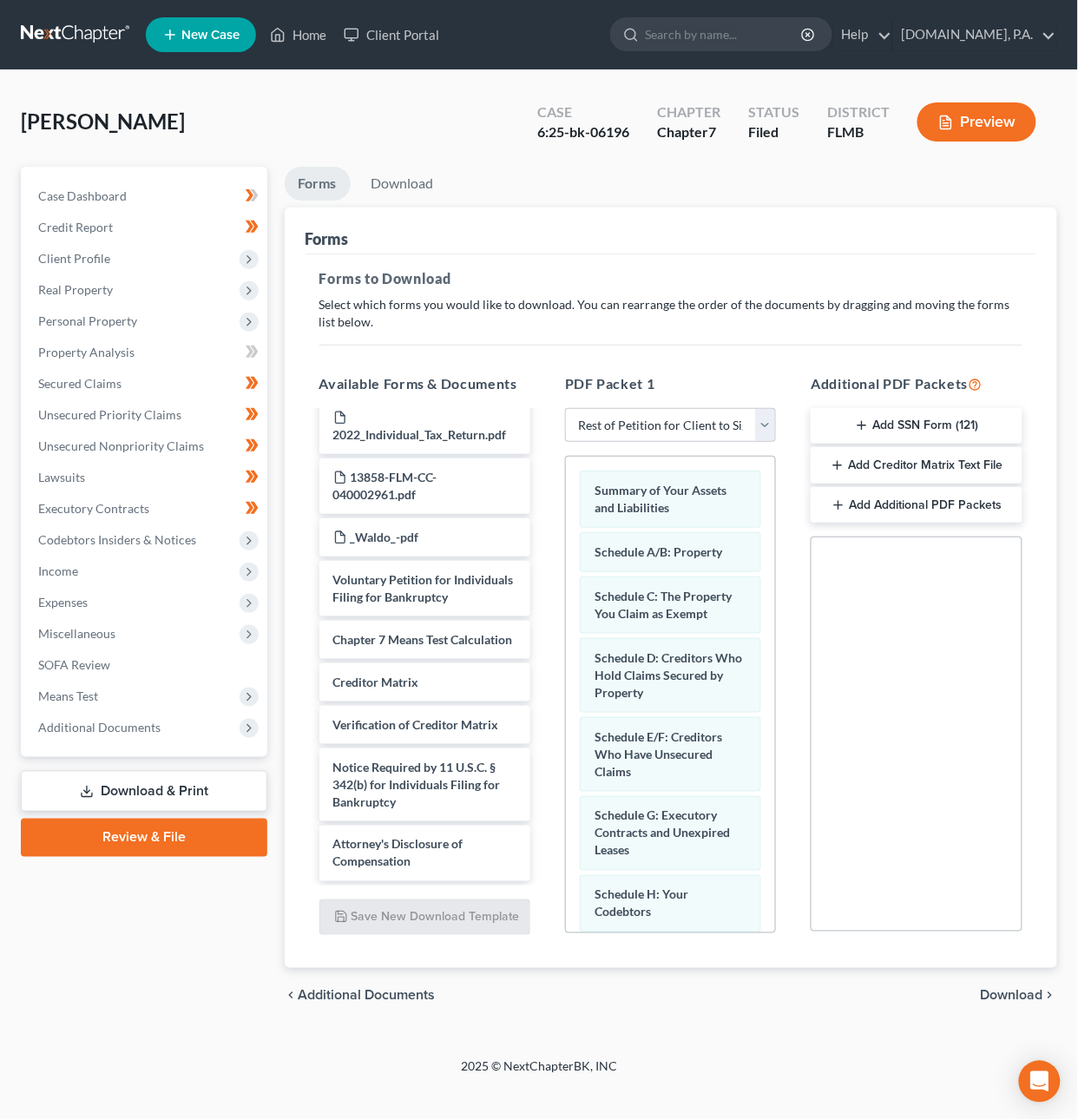
click at [985, 122] on button "Preview" at bounding box center [976, 122] width 119 height 39
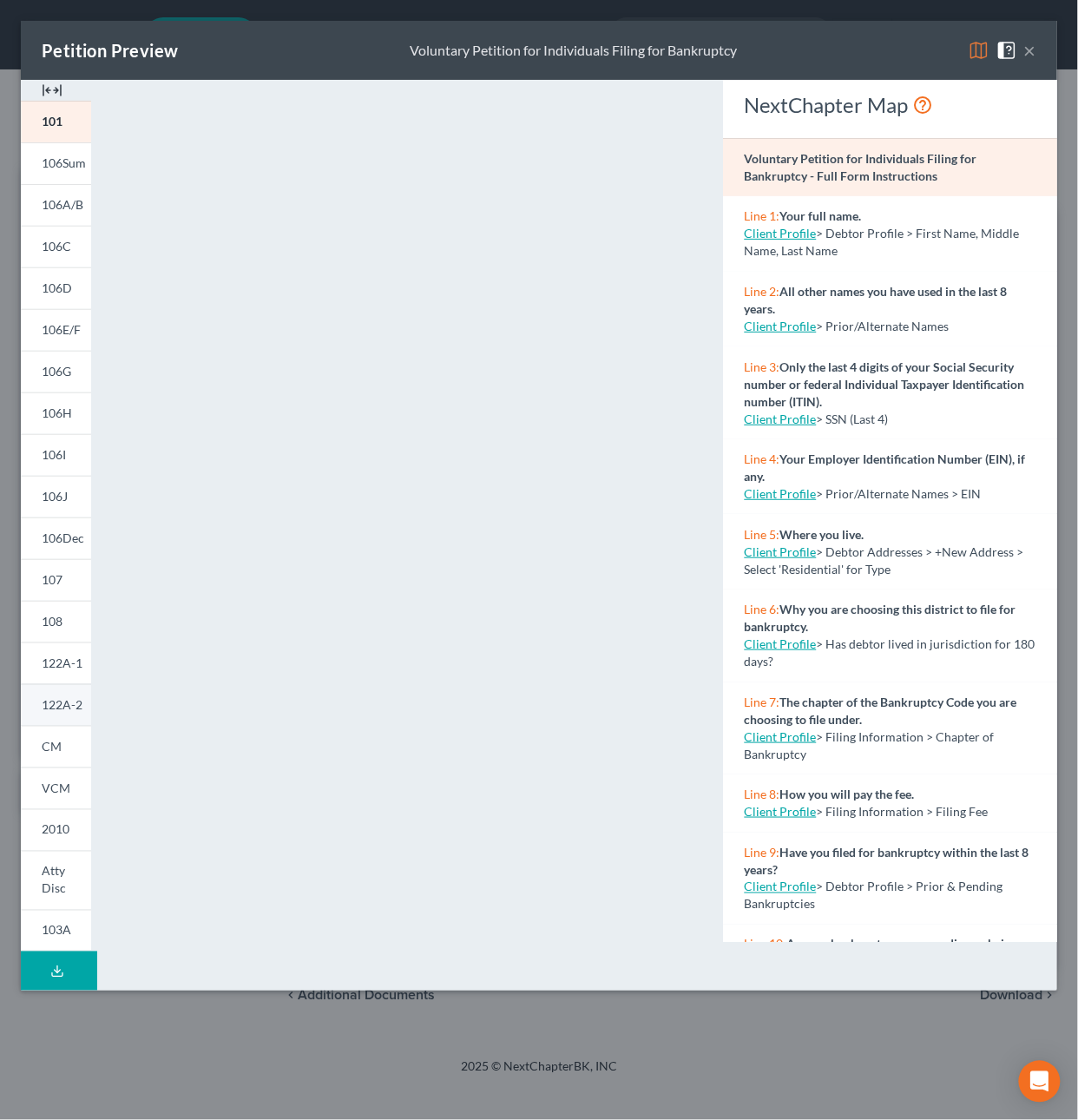
click at [73, 700] on span "122A-2" at bounding box center [62, 704] width 41 height 15
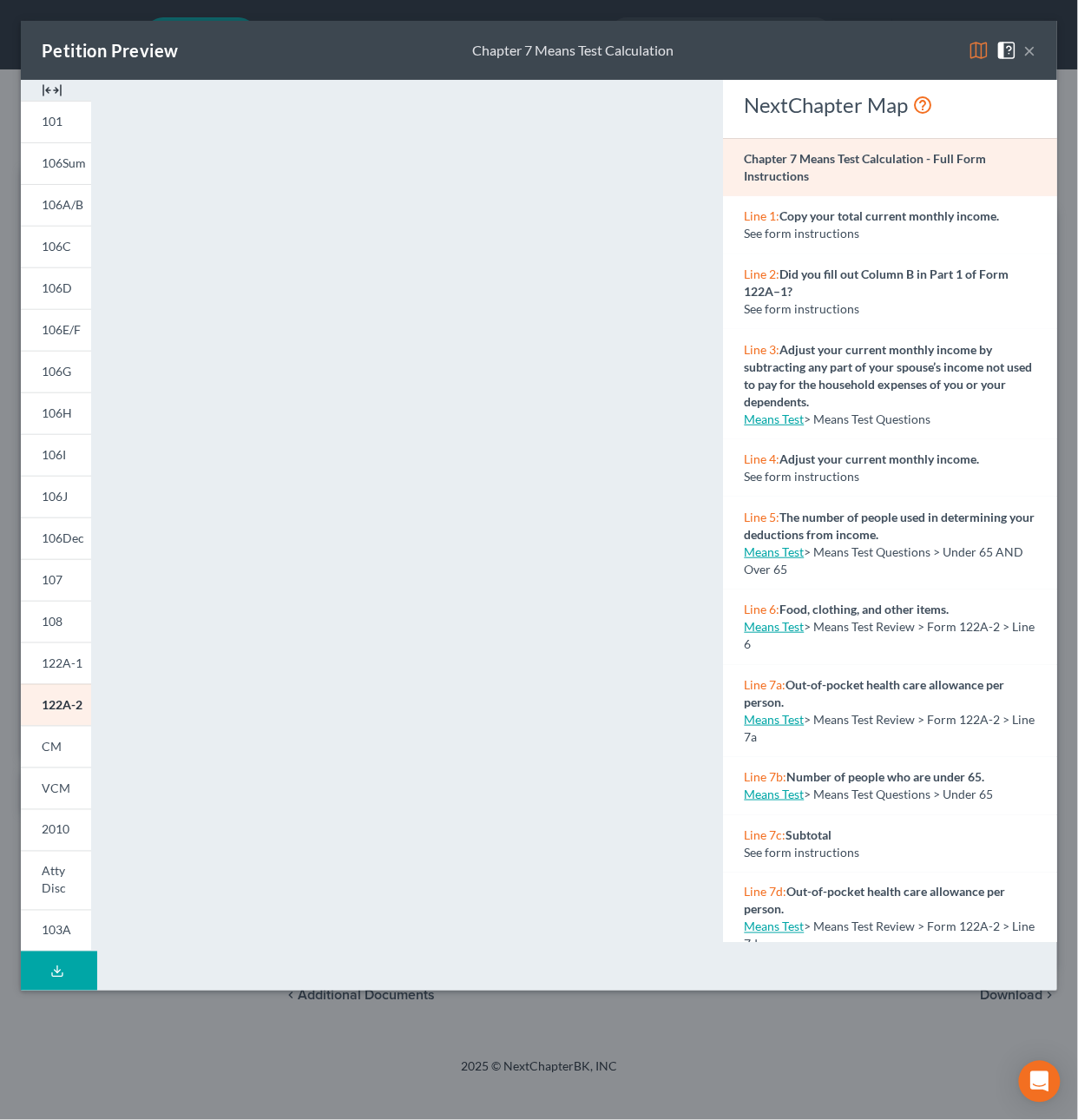
click at [1025, 55] on button "×" at bounding box center [1030, 50] width 12 height 21
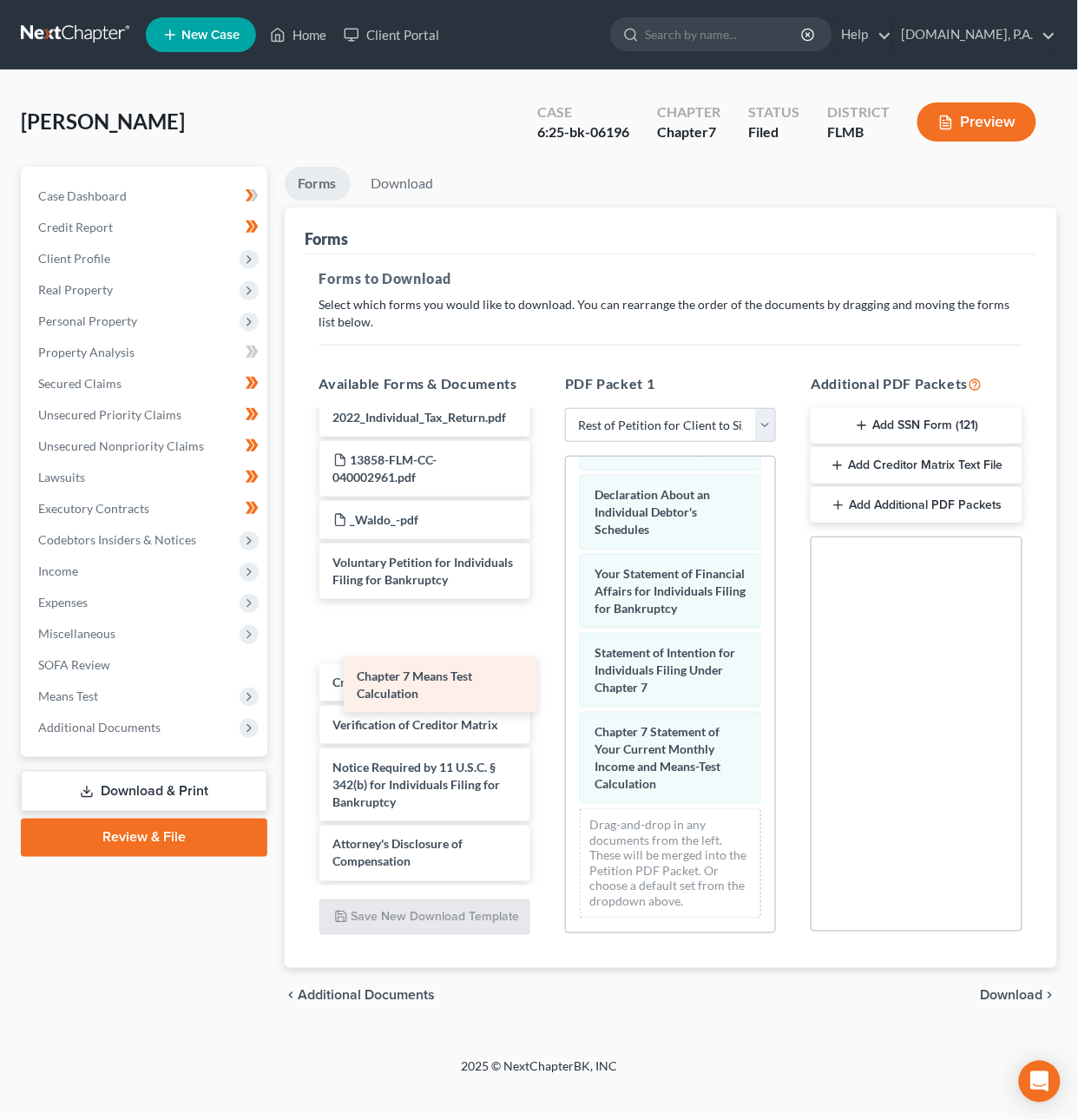
scroll to position [3042, 0]
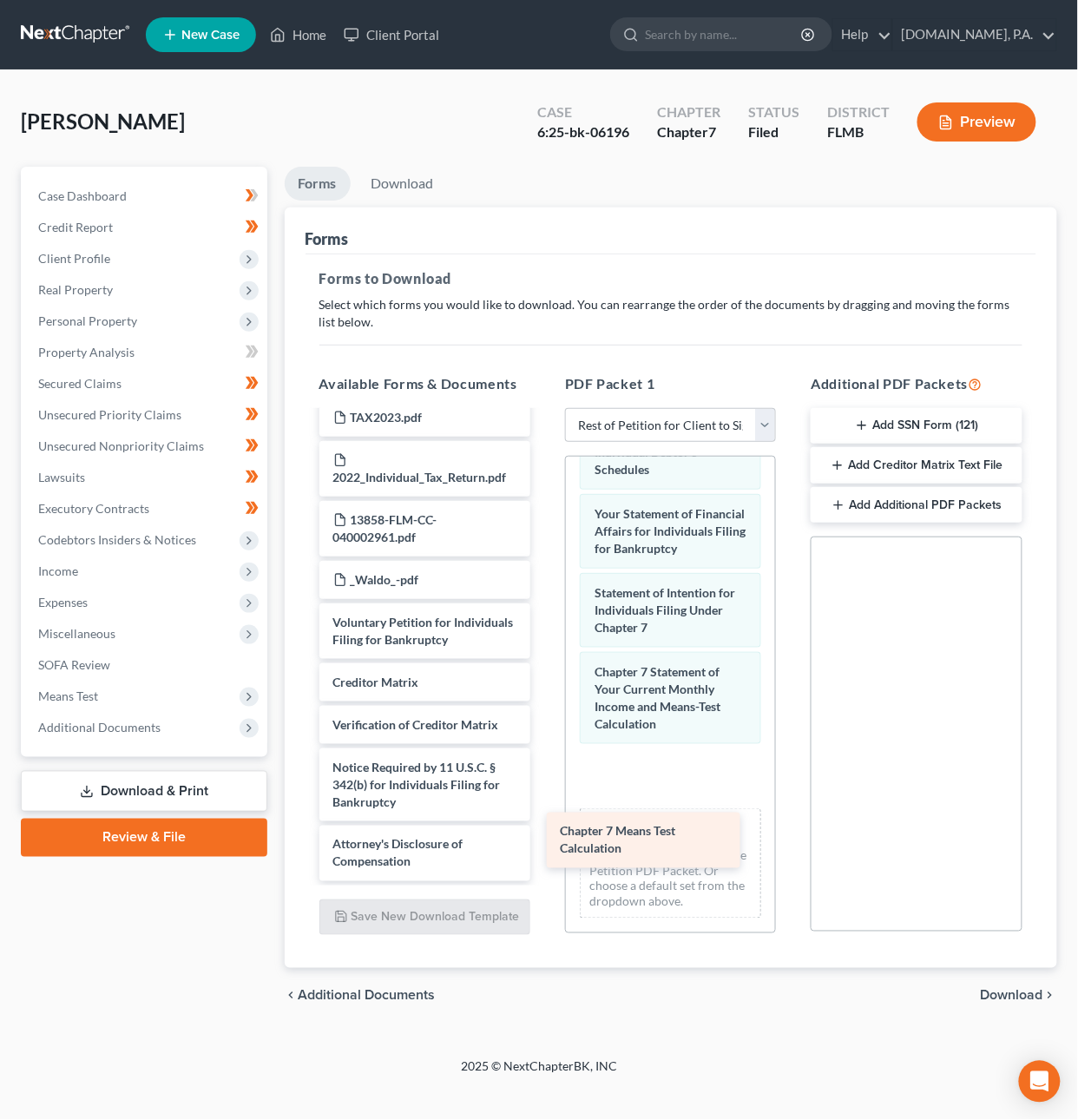
drag, startPoint x: 461, startPoint y: 621, endPoint x: 688, endPoint y: 831, distance: 309.2
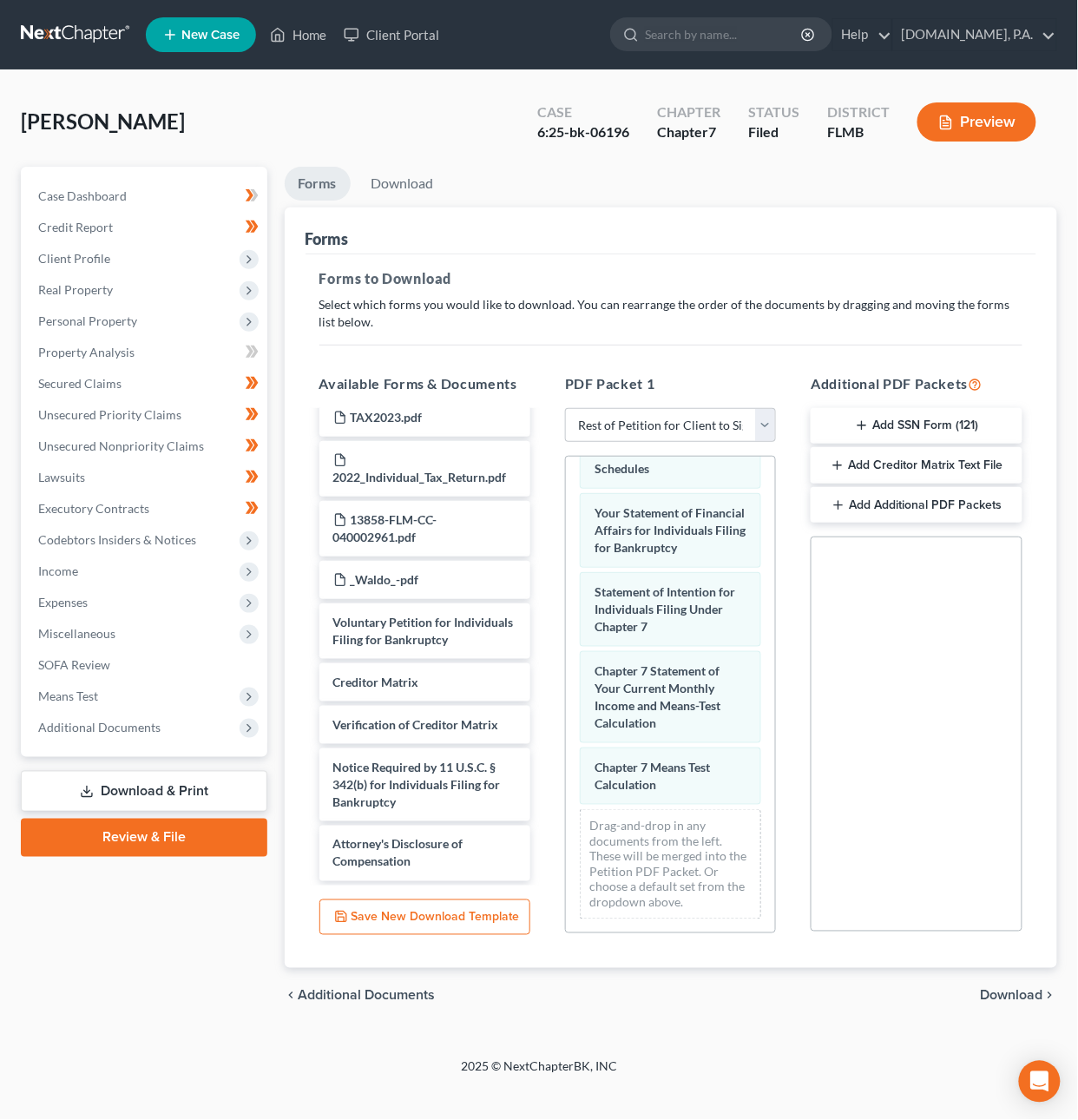
click at [1005, 993] on span "Download" at bounding box center [1012, 995] width 63 height 14
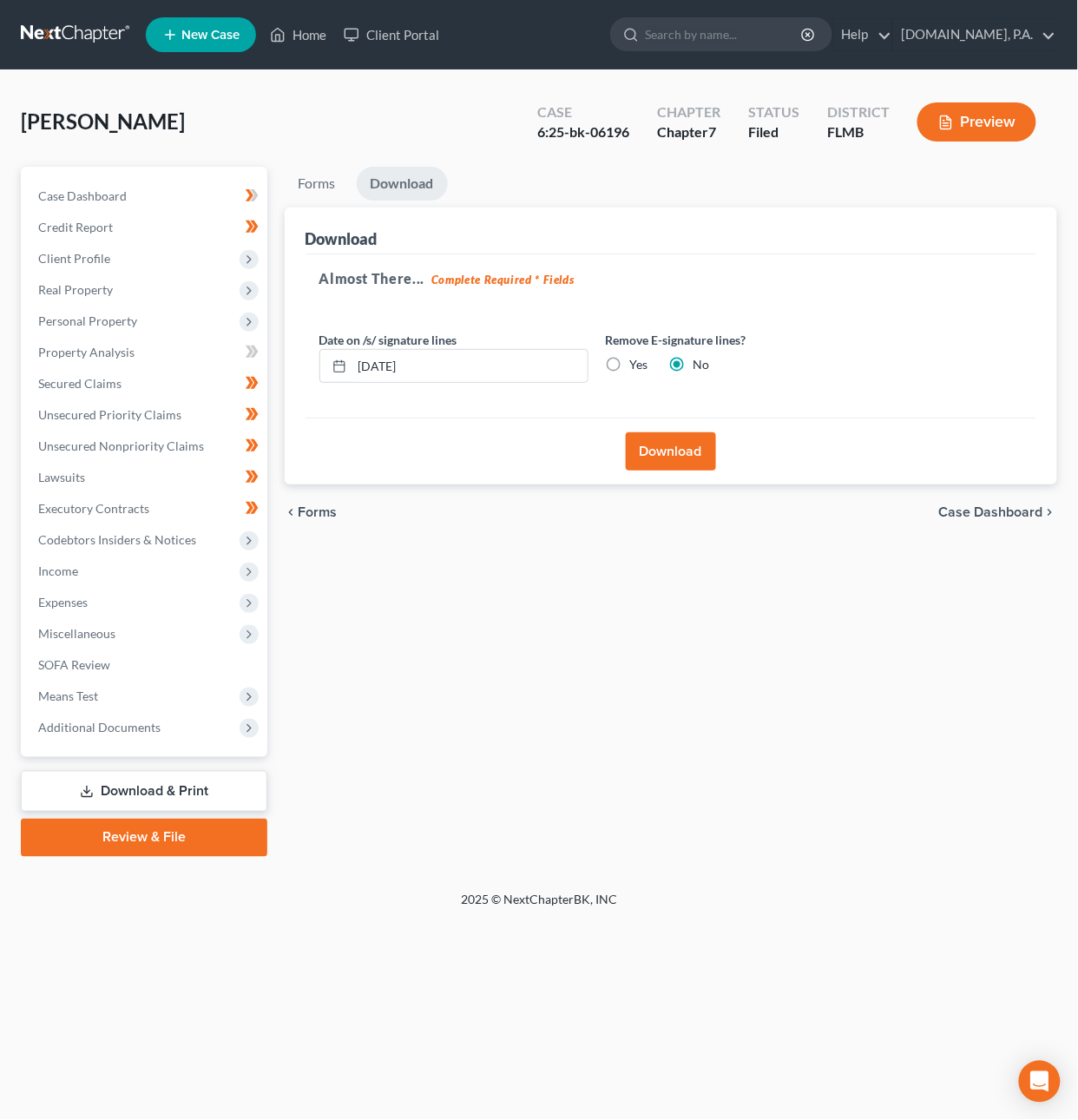
click at [674, 454] on button "Download" at bounding box center [670, 451] width 90 height 38
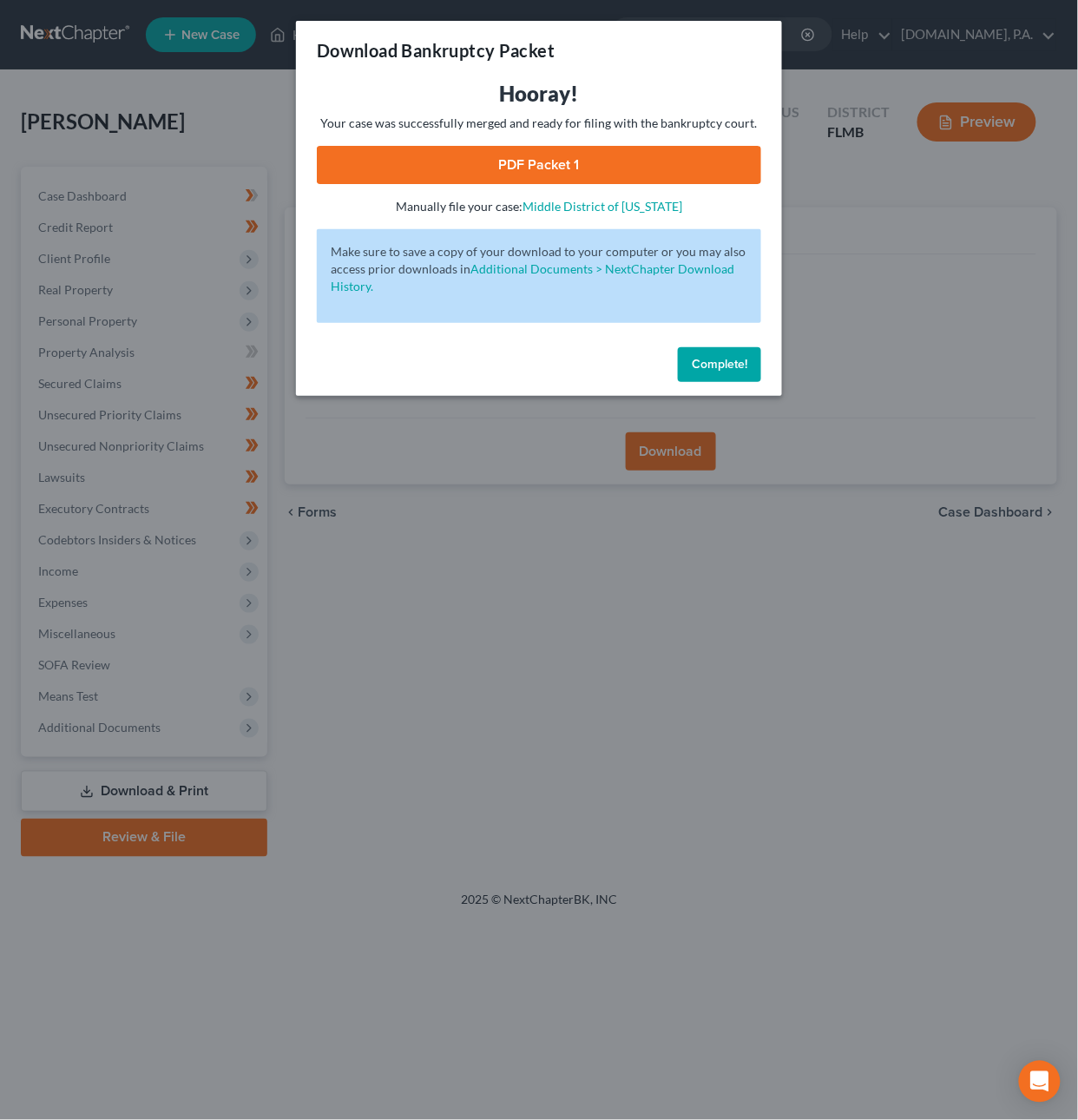
click at [520, 167] on link "PDF Packet 1" at bounding box center [539, 165] width 444 height 38
